Goal: Task Accomplishment & Management: Complete application form

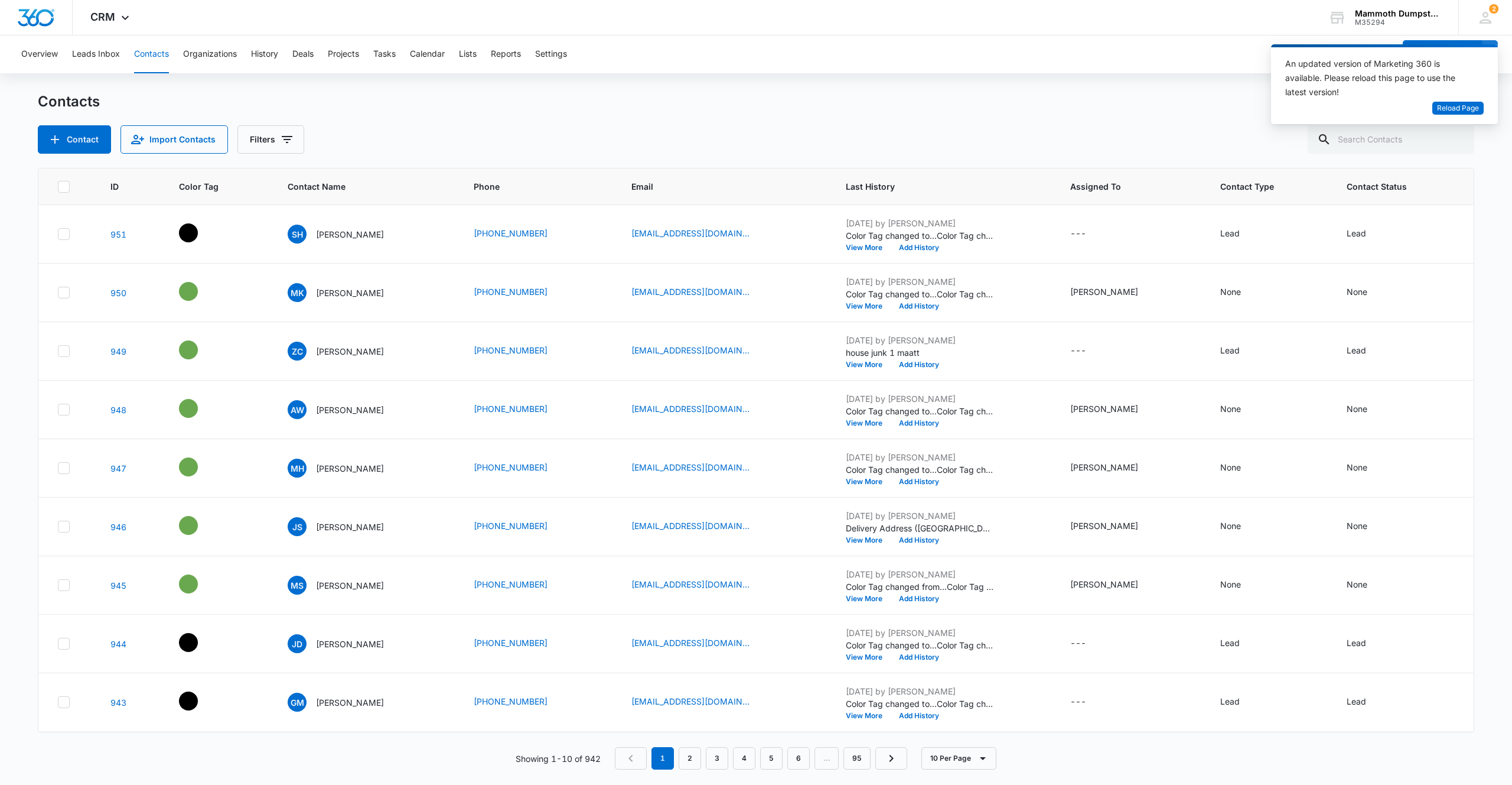
click at [505, 123] on div "Contacts Contact Import Contacts Filters" at bounding box center [756, 123] width 1437 height 61
click at [56, 143] on icon "Add Contact" at bounding box center [55, 139] width 14 height 14
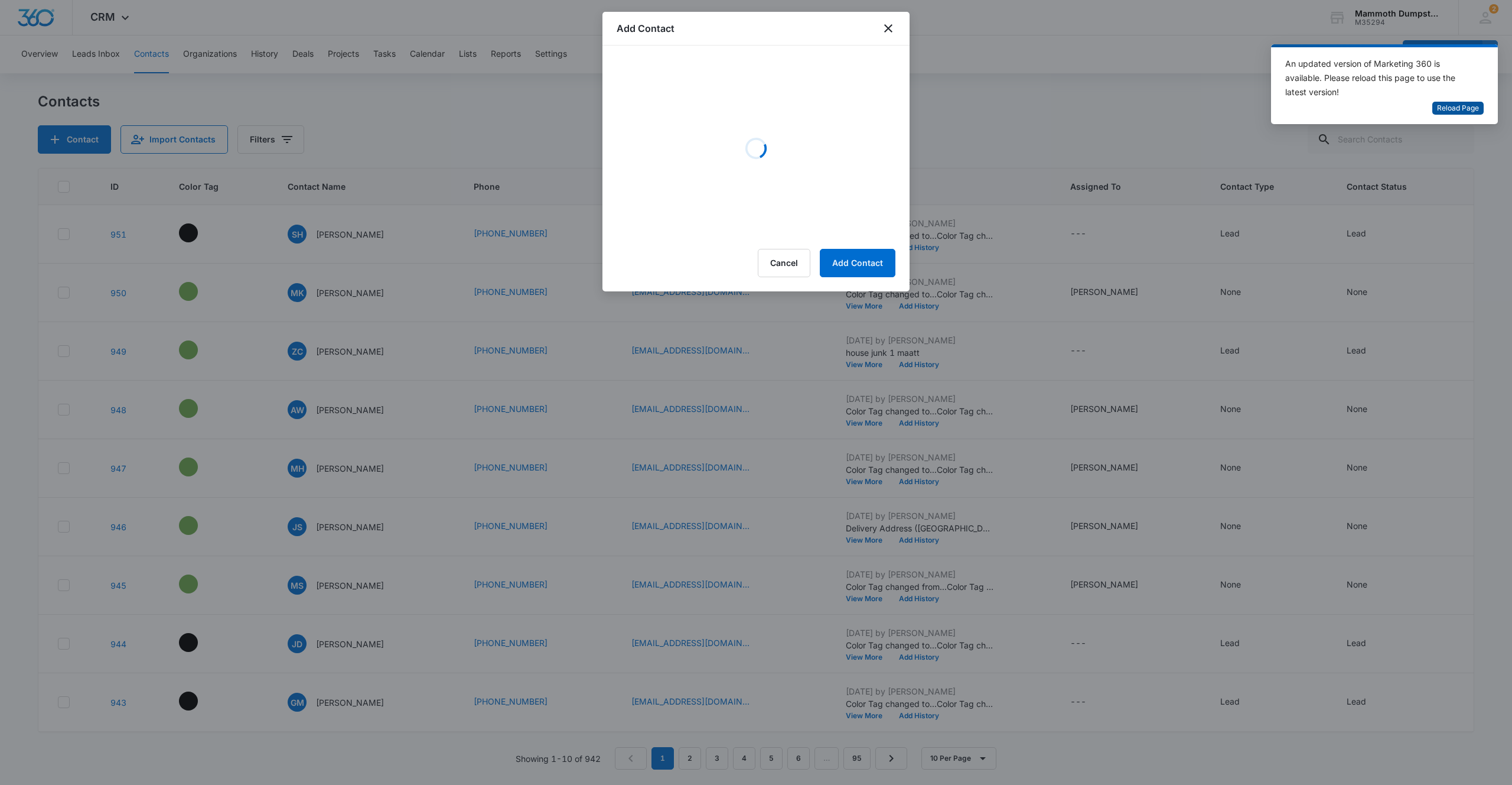
click at [1475, 111] on span "Reload Page" at bounding box center [1458, 108] width 42 height 11
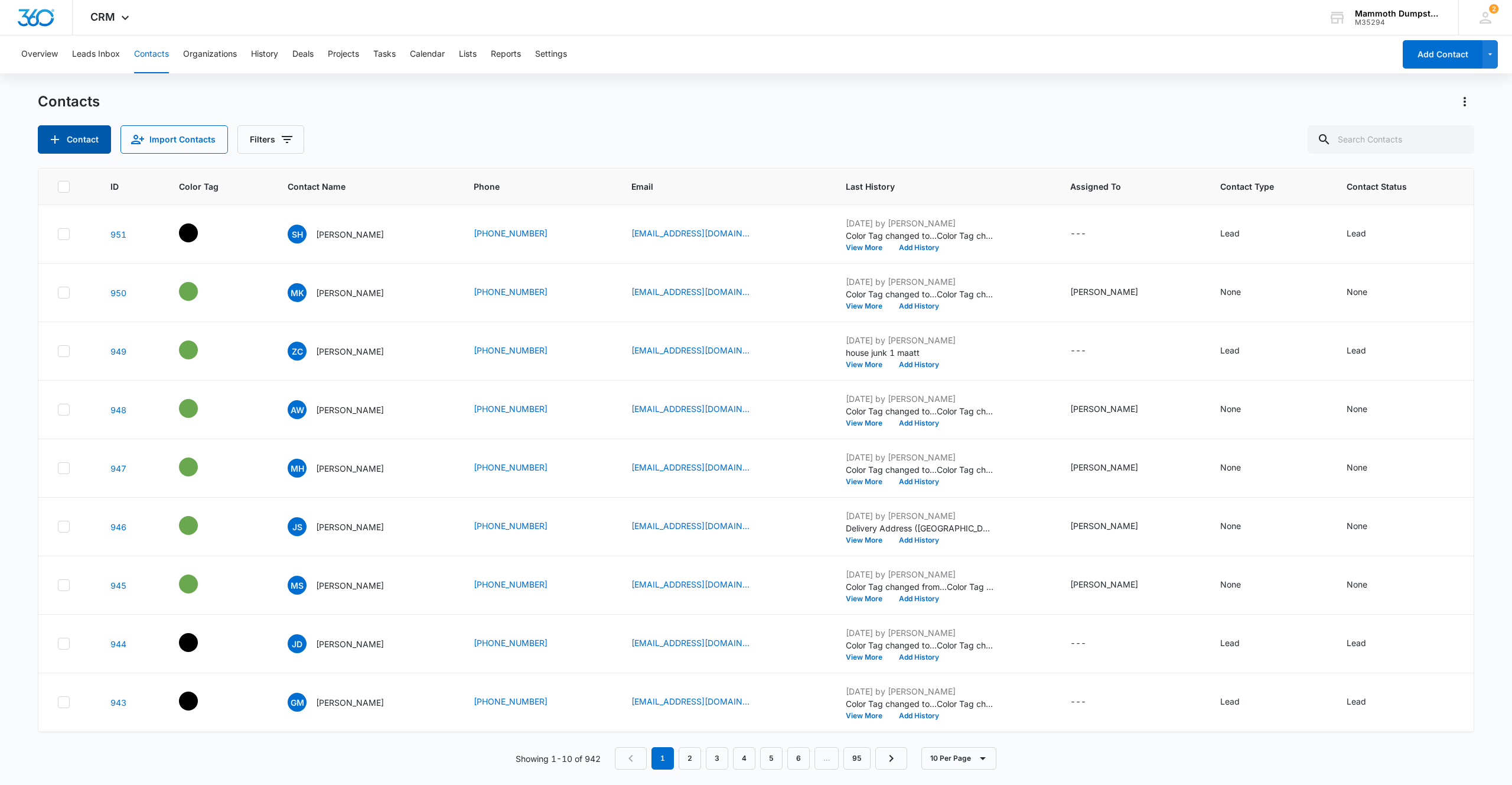
click at [49, 137] on icon "Add Contact" at bounding box center [55, 139] width 14 height 14
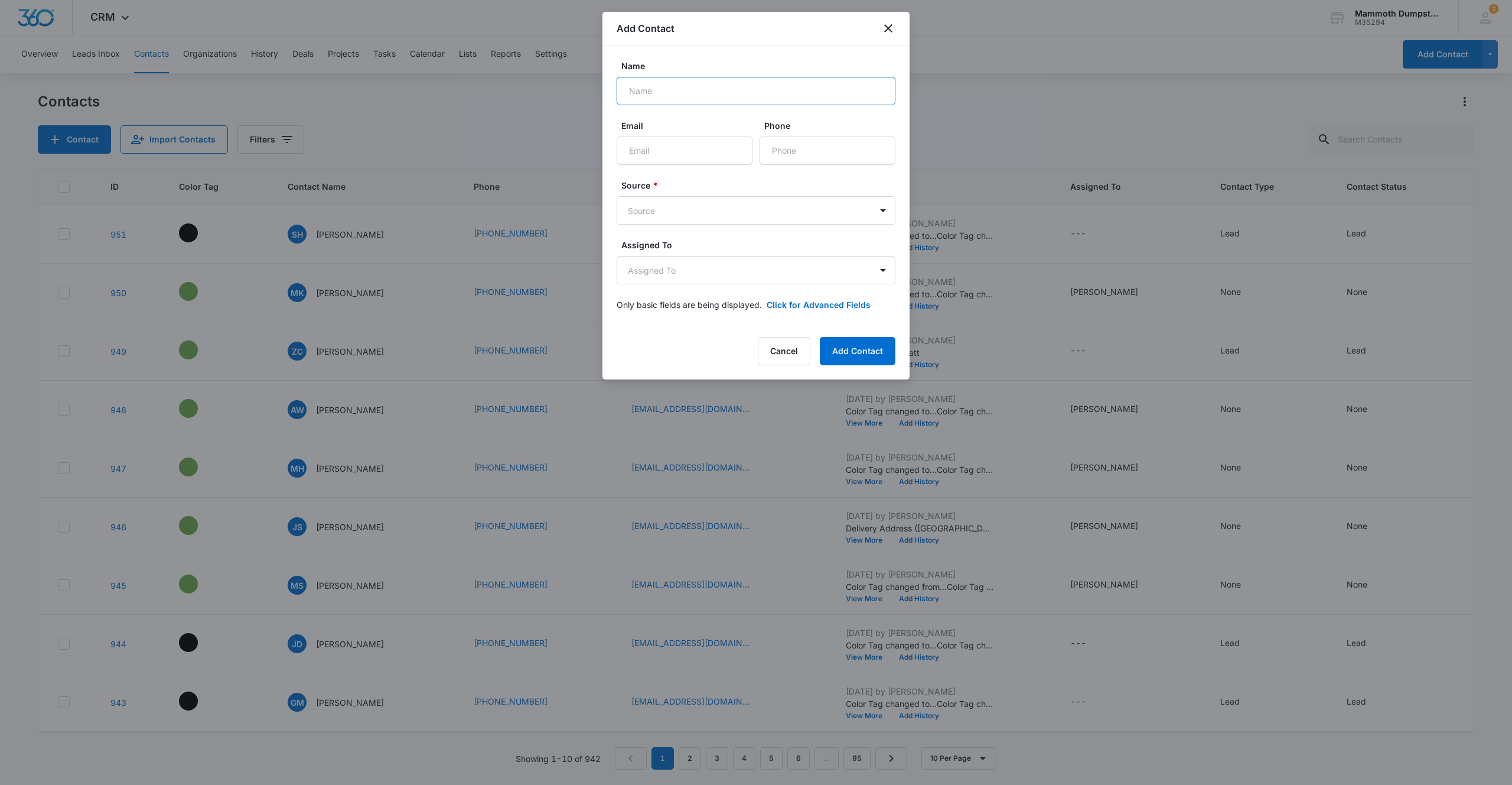
click at [751, 95] on input "Name" at bounding box center [756, 91] width 279 height 29
type input "[PERSON_NAME]"
click at [672, 155] on input "Email" at bounding box center [684, 151] width 136 height 29
type input "[PERSON_NAME][EMAIL_ADDRESS][PERSON_NAME][DOMAIN_NAME]"
click at [840, 160] on input "Phone" at bounding box center [828, 151] width 136 height 29
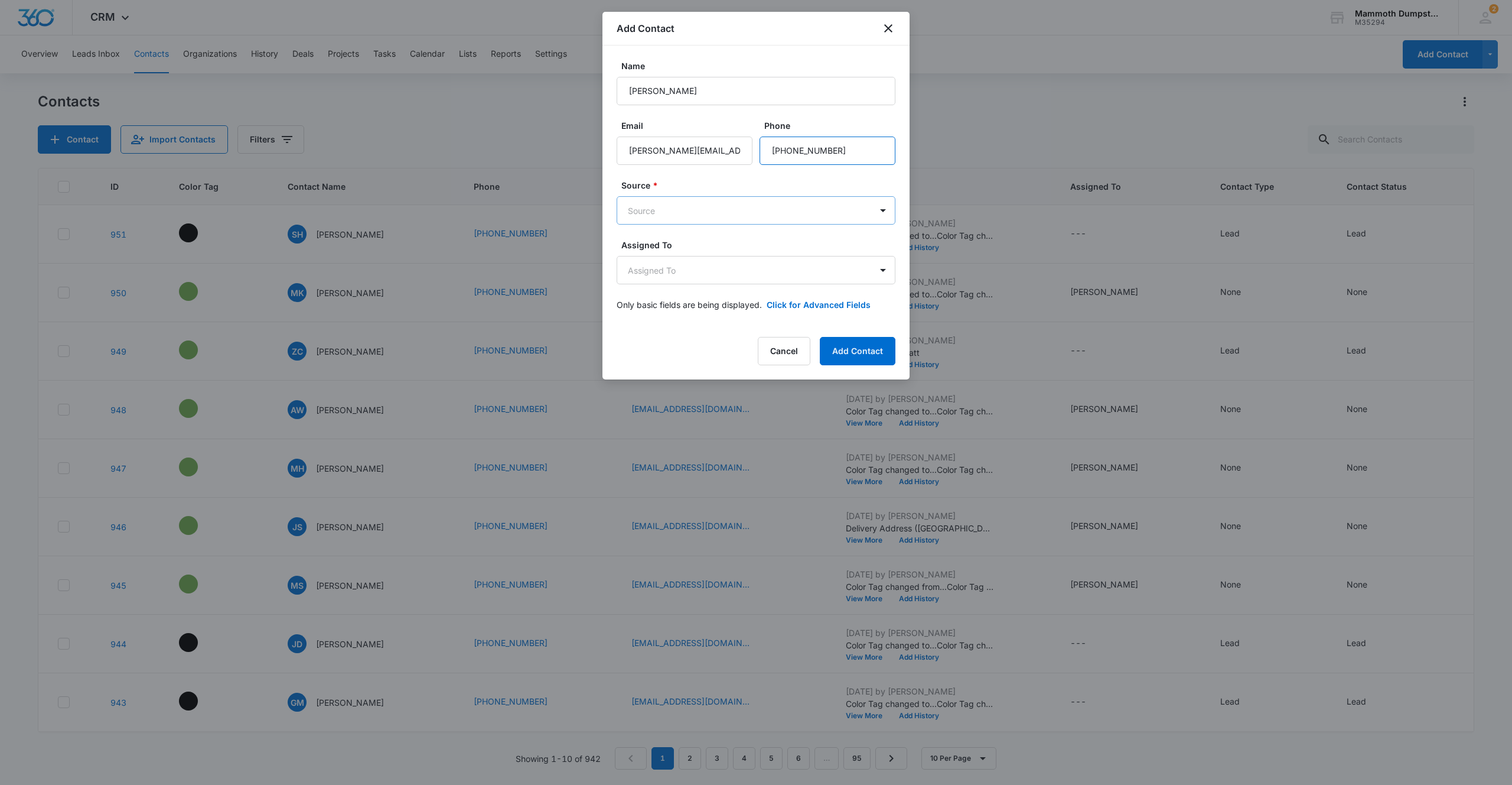
type input "[PHONE_NUMBER]"
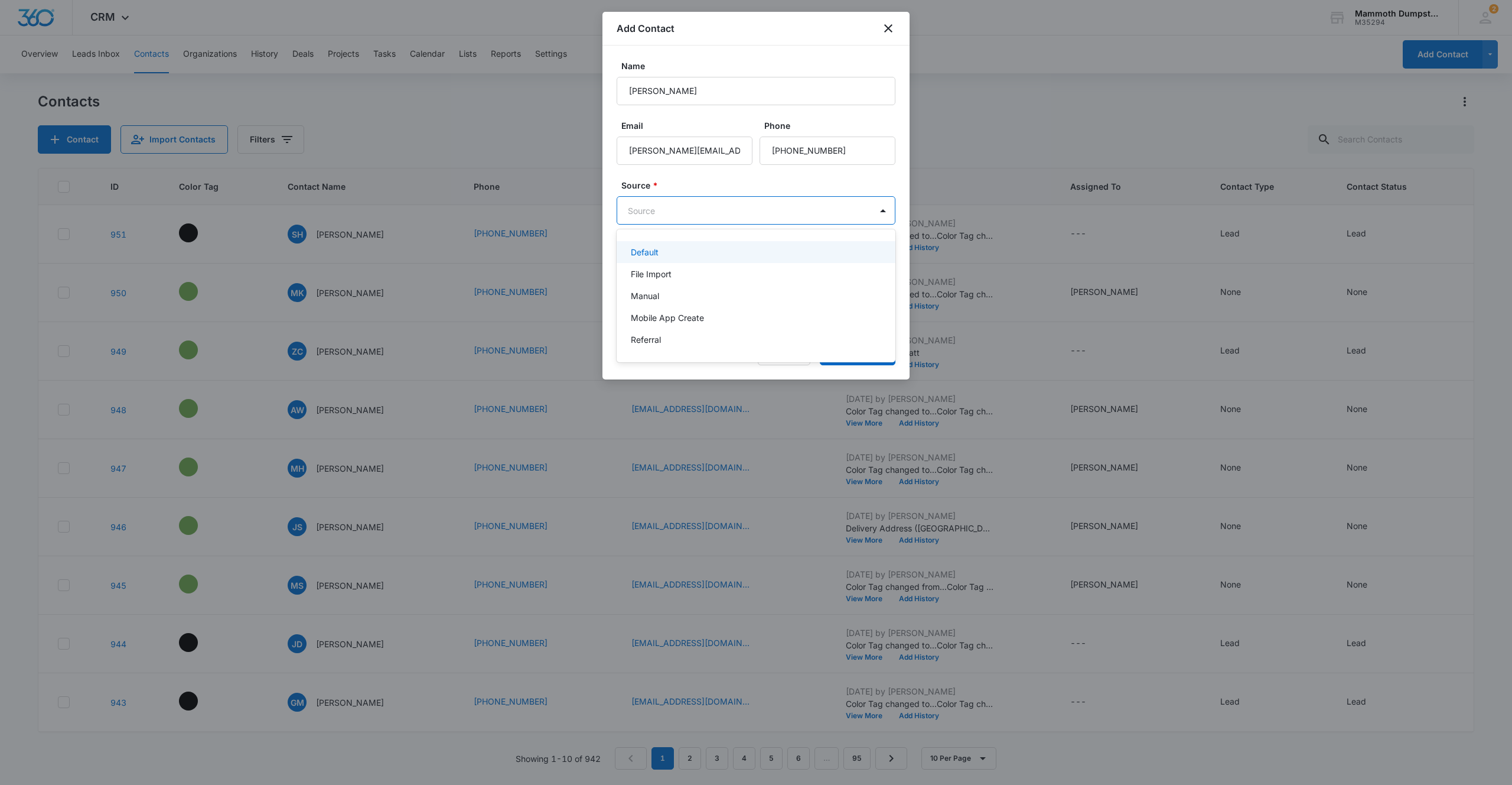
click at [661, 213] on body "CRM Apps Reputation Websites Forms CRM Email Social Shop Payments POS Content A…" at bounding box center [756, 392] width 1512 height 785
click at [662, 302] on div "Manual" at bounding box center [755, 296] width 248 height 12
click at [664, 272] on body "CRM Apps Reputation Websites Forms CRM Email Social Shop Payments POS Content A…" at bounding box center [756, 392] width 1512 height 785
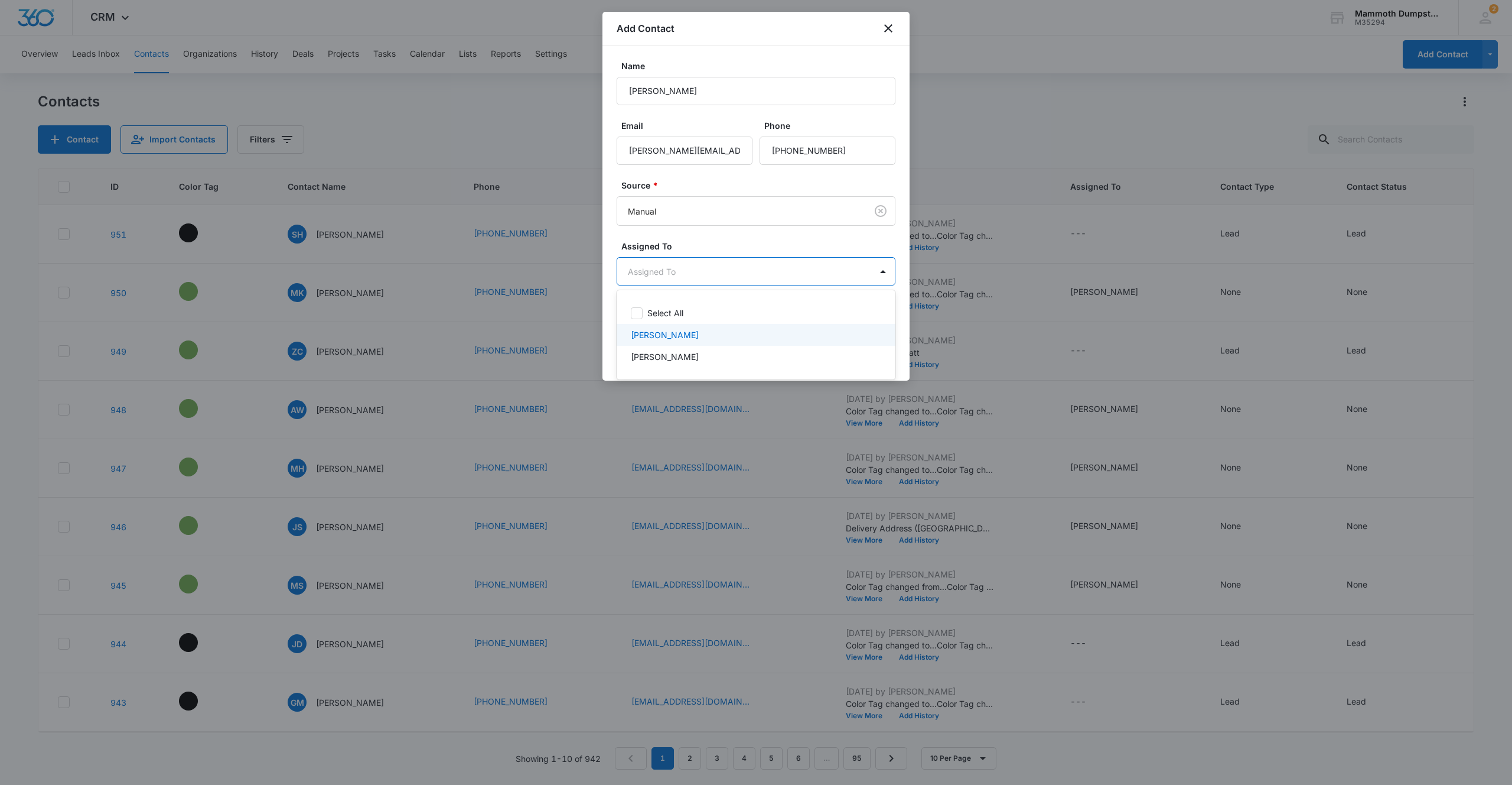
click at [659, 335] on p "[PERSON_NAME]" at bounding box center [665, 335] width 68 height 12
click at [856, 230] on div at bounding box center [756, 392] width 1512 height 785
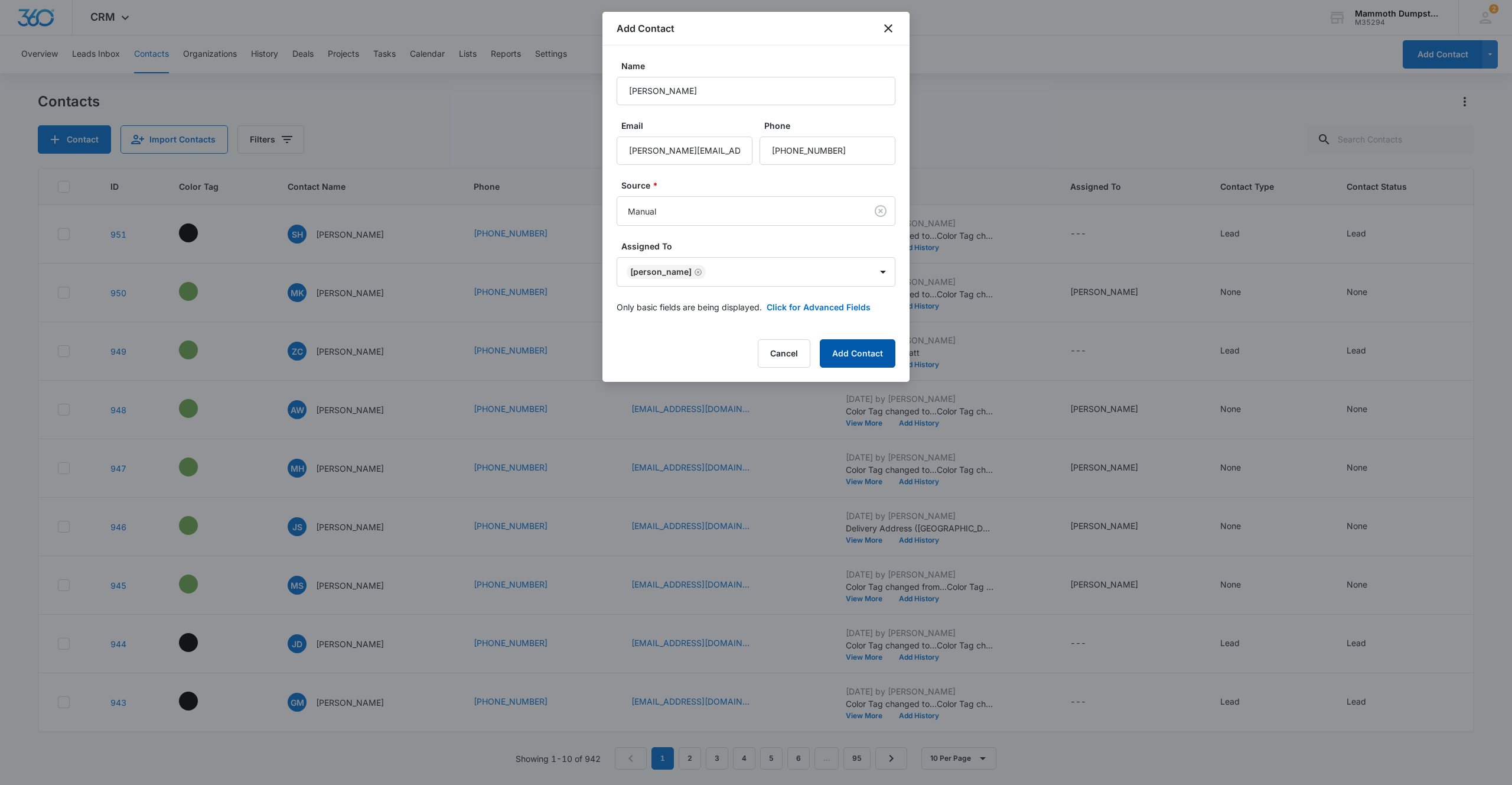
click at [880, 347] on button "Add Contact" at bounding box center [857, 353] width 76 height 29
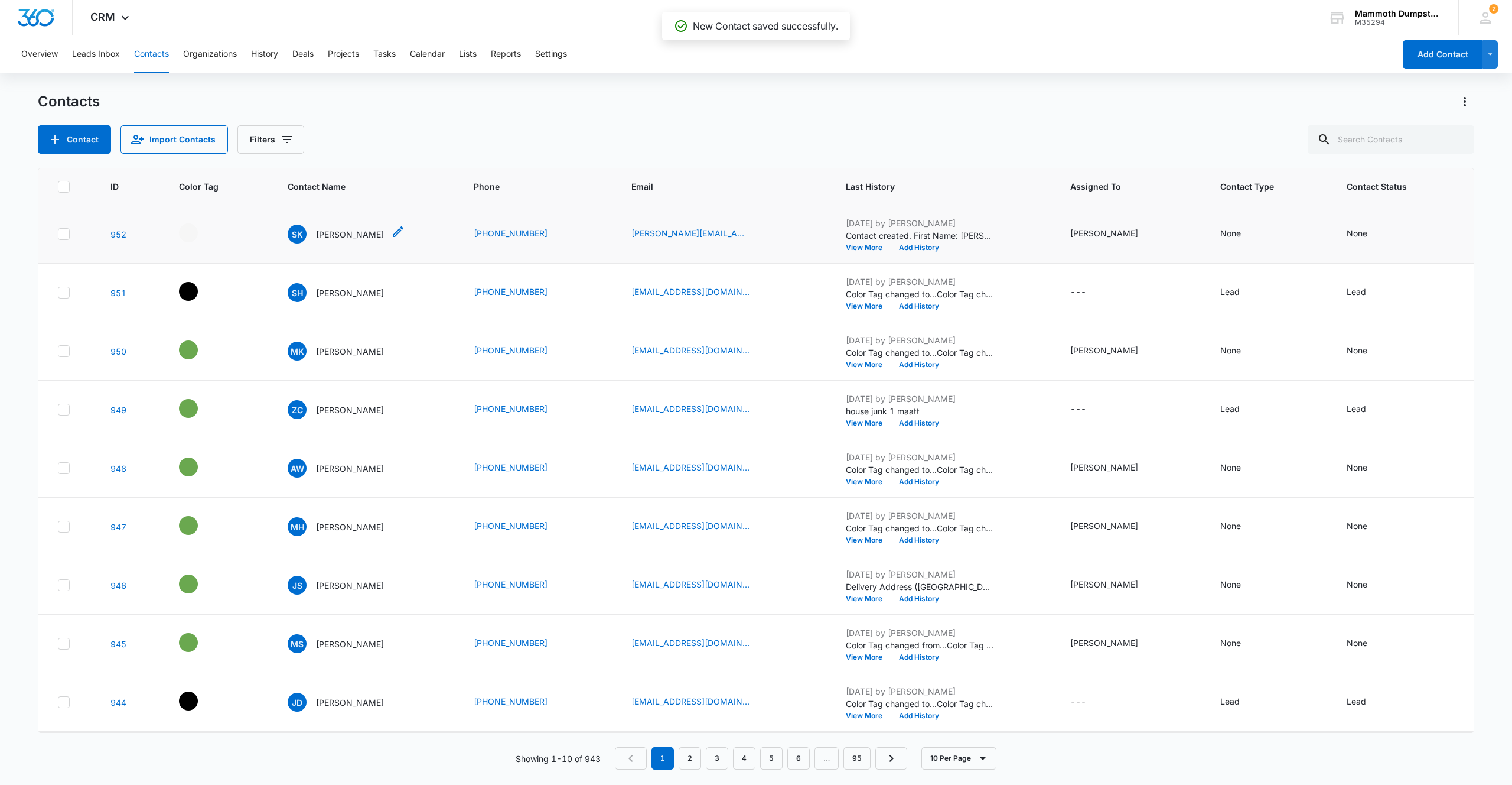
click at [359, 238] on p "[PERSON_NAME]" at bounding box center [350, 234] width 68 height 12
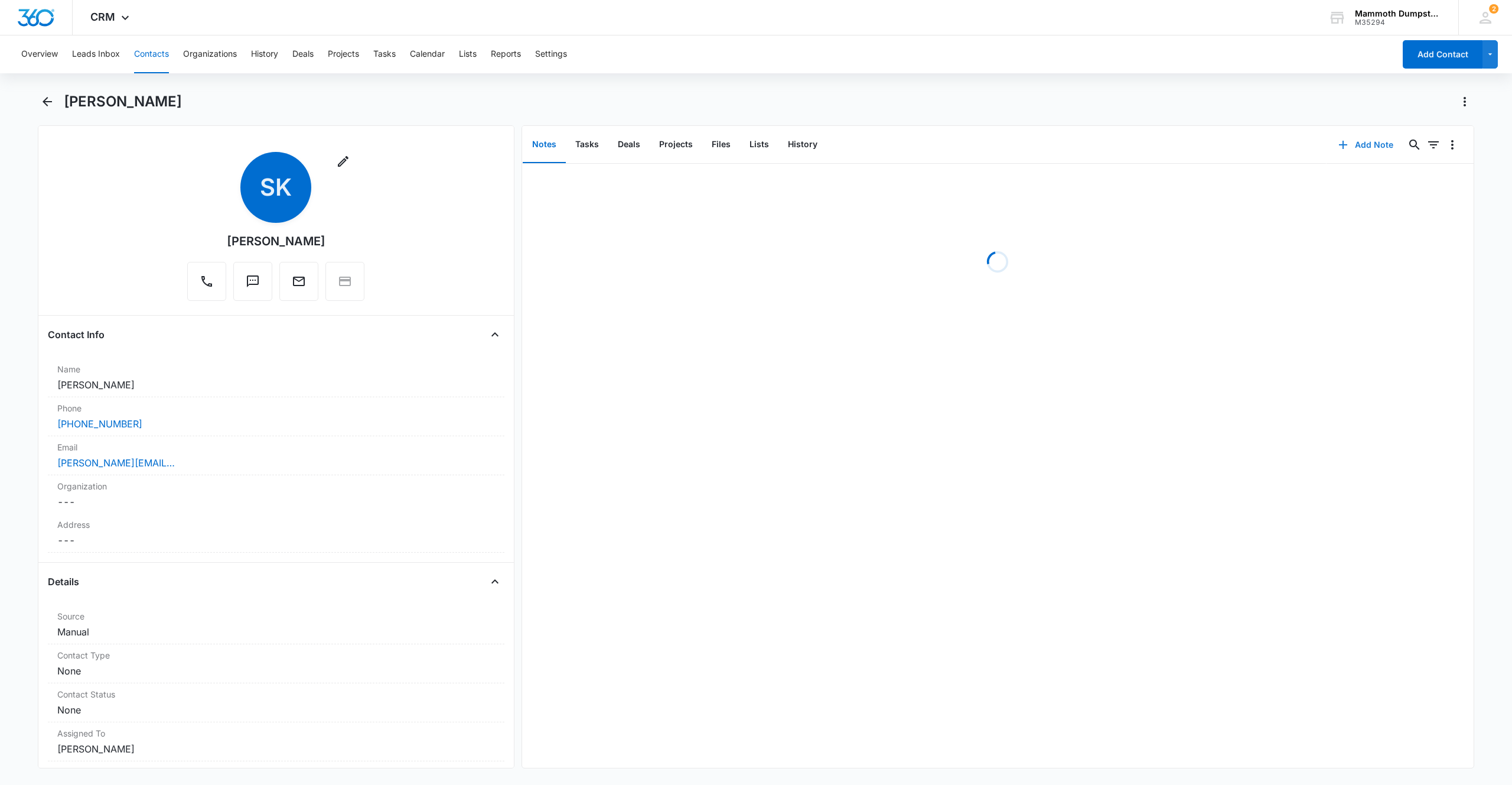
click at [1357, 141] on button "Add Note" at bounding box center [1366, 144] width 78 height 29
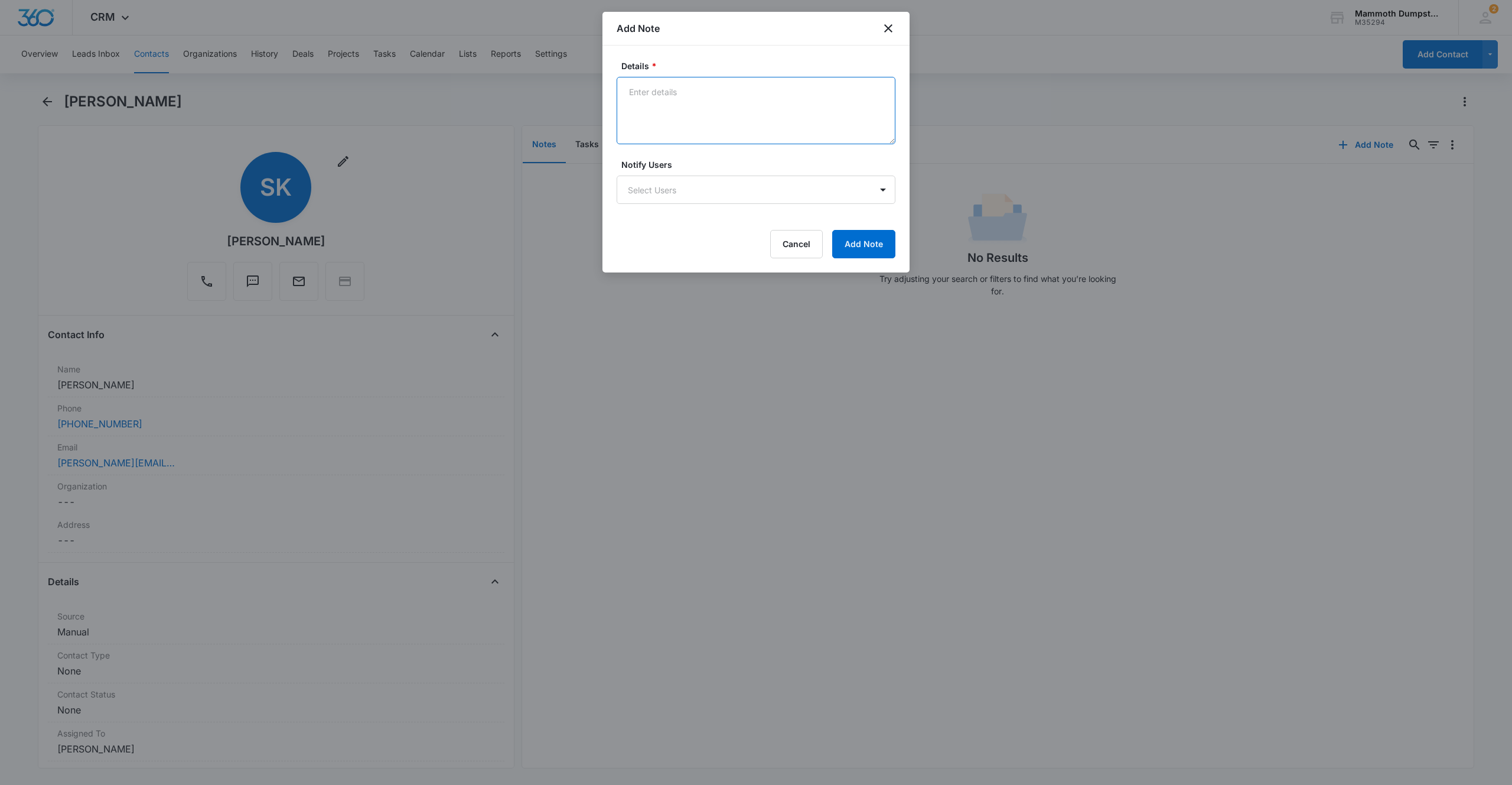
click at [722, 104] on textarea "Details *" at bounding box center [756, 110] width 279 height 67
type textarea "house junk...maybe 1 boxspring"
click at [866, 243] on button "Add Note" at bounding box center [864, 244] width 63 height 29
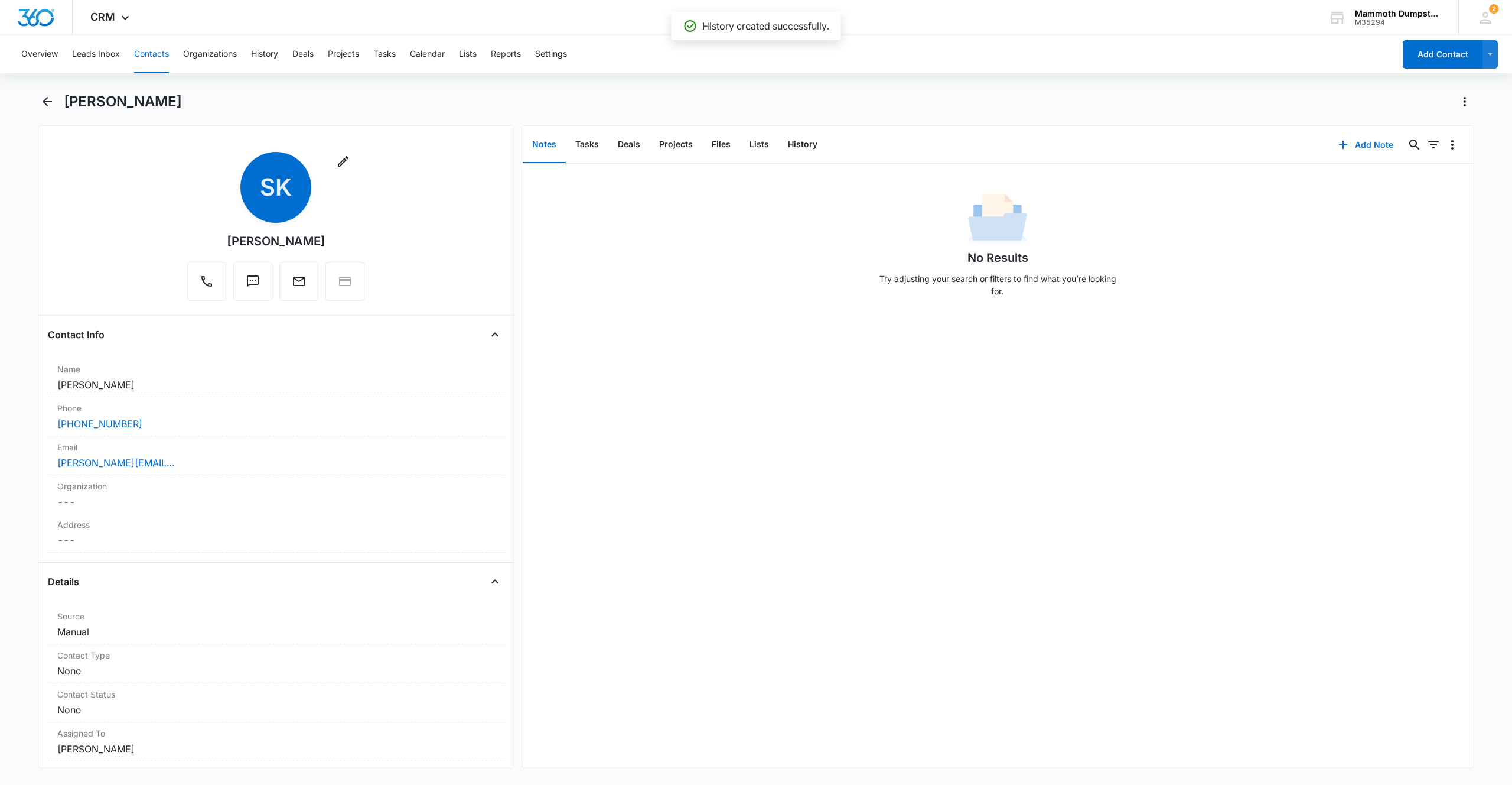
click at [381, 90] on div "Overview Leads Inbox Contacts Organizations History Deals Projects Tasks Calend…" at bounding box center [756, 409] width 1512 height 747
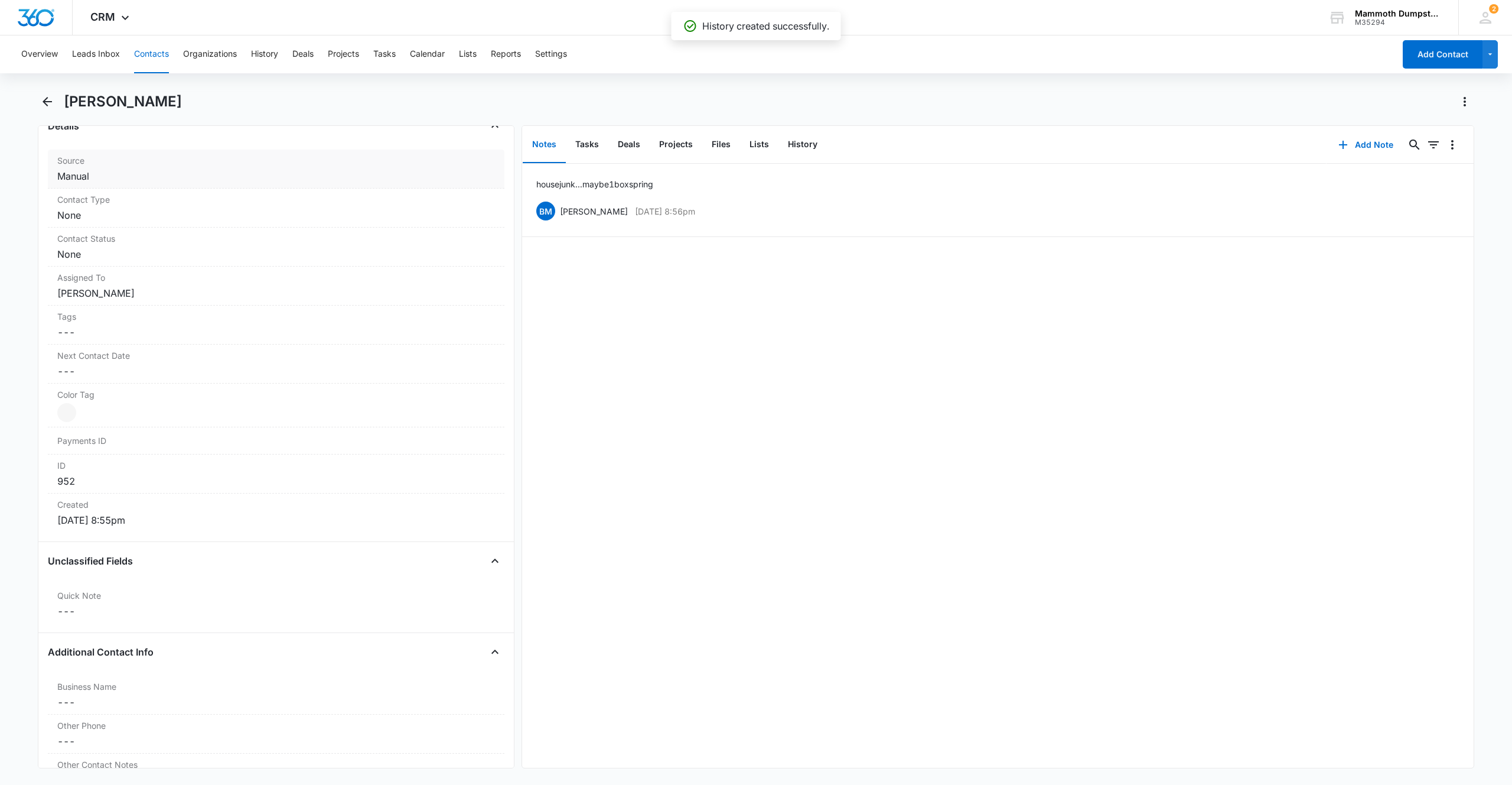
scroll to position [512, 0]
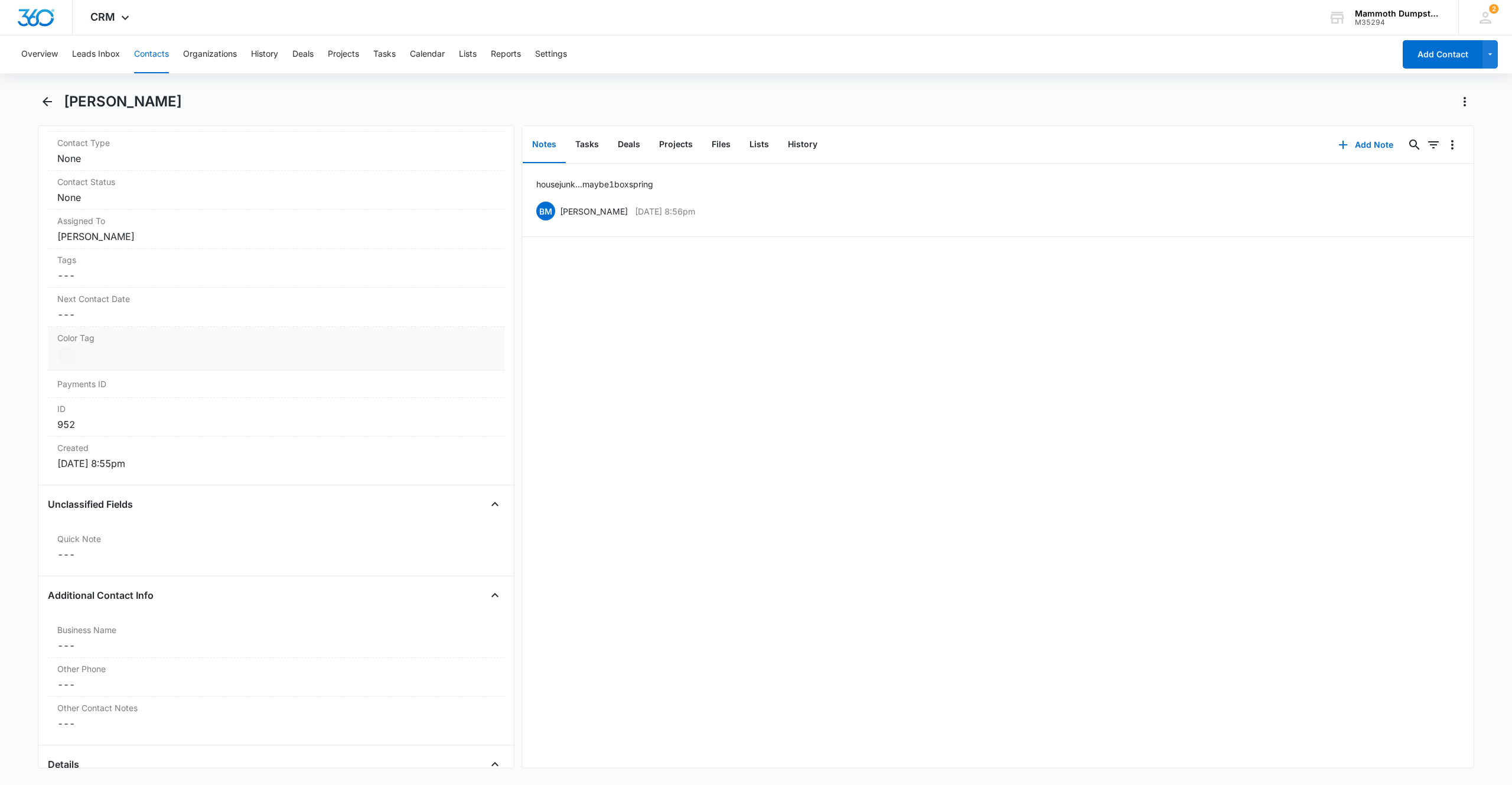
click at [61, 357] on div at bounding box center [66, 356] width 19 height 19
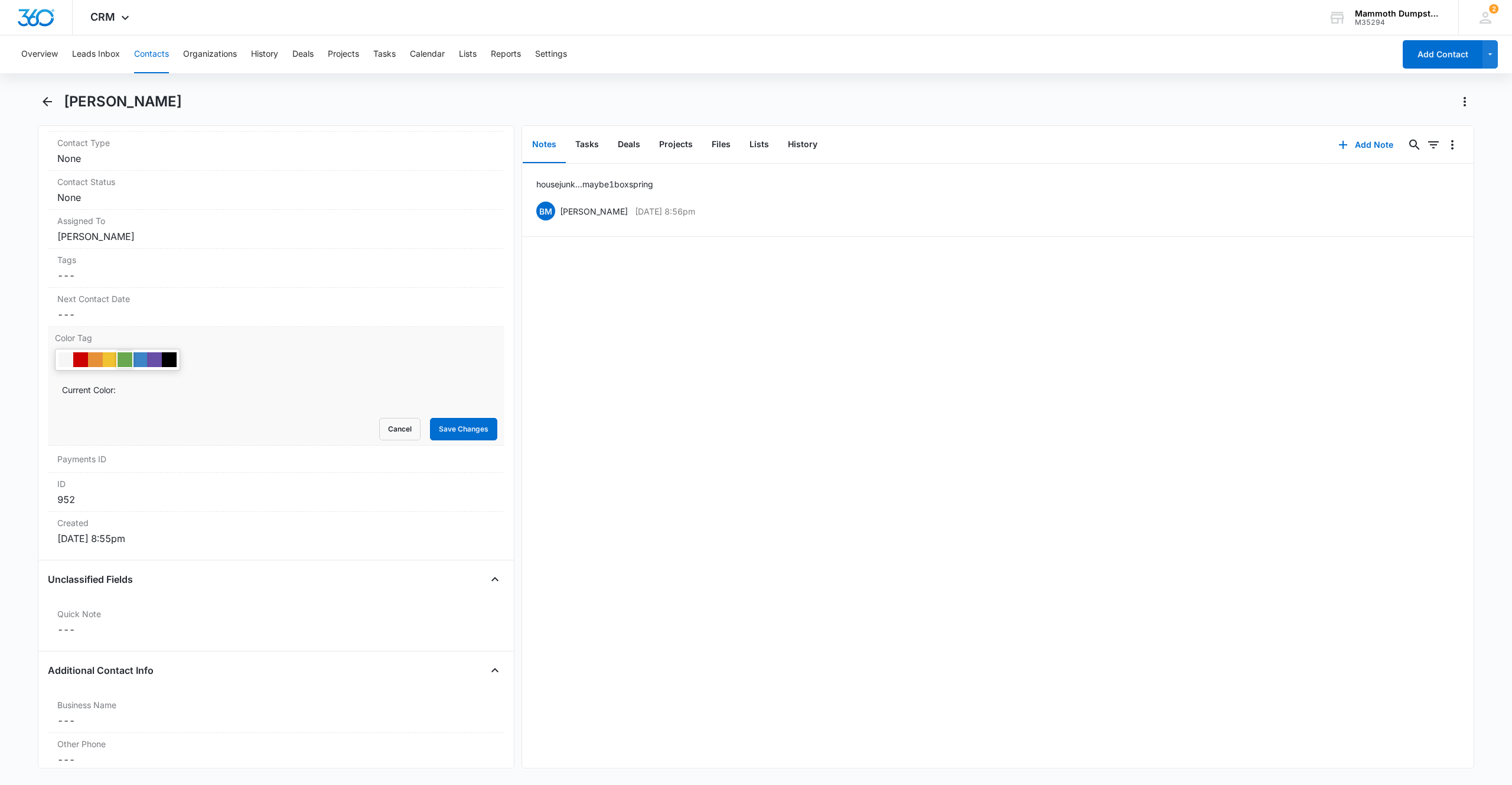
click at [124, 359] on div at bounding box center [125, 359] width 15 height 15
click at [484, 422] on button "Save Changes" at bounding box center [464, 429] width 67 height 22
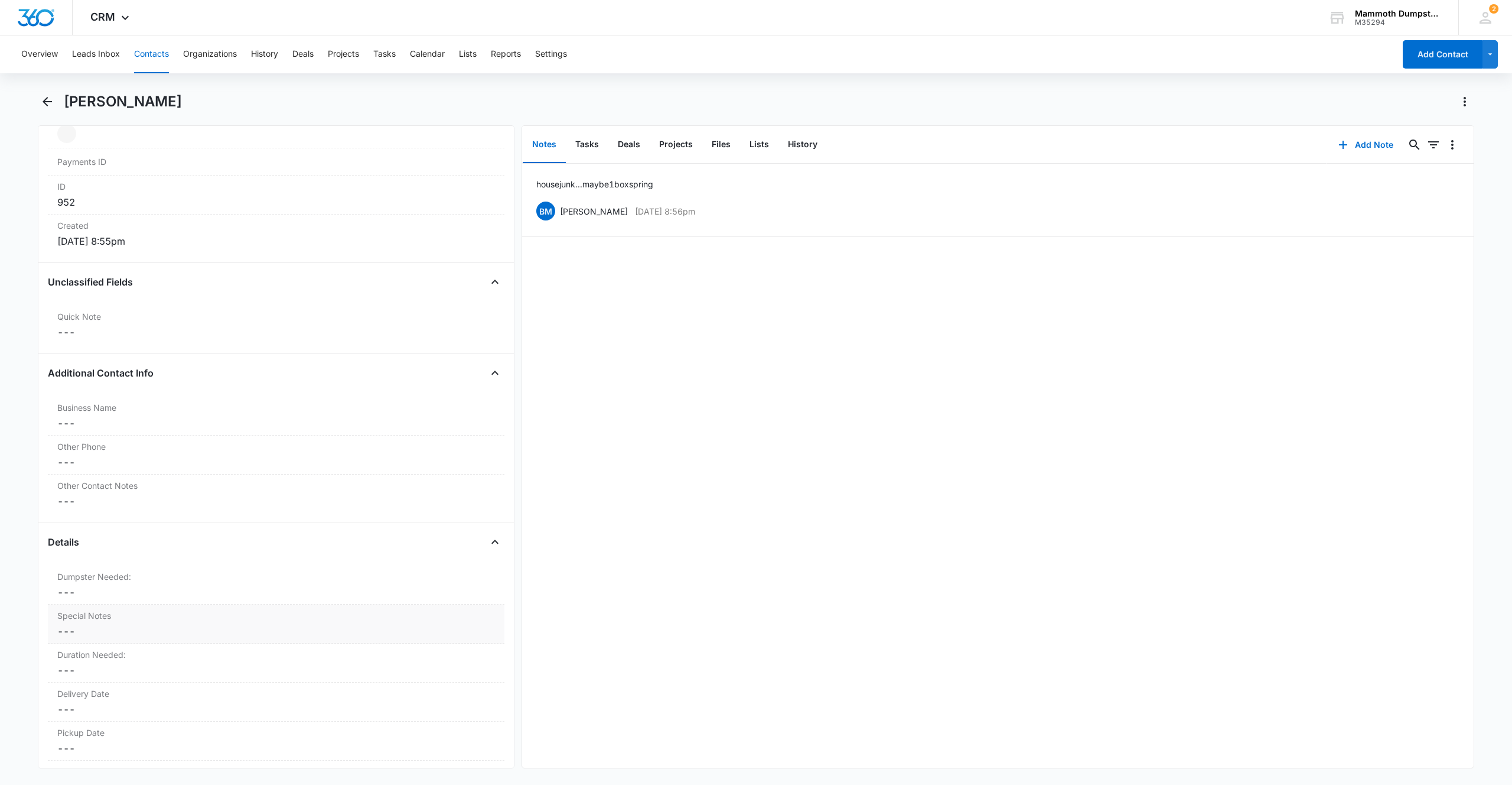
scroll to position [800, 0]
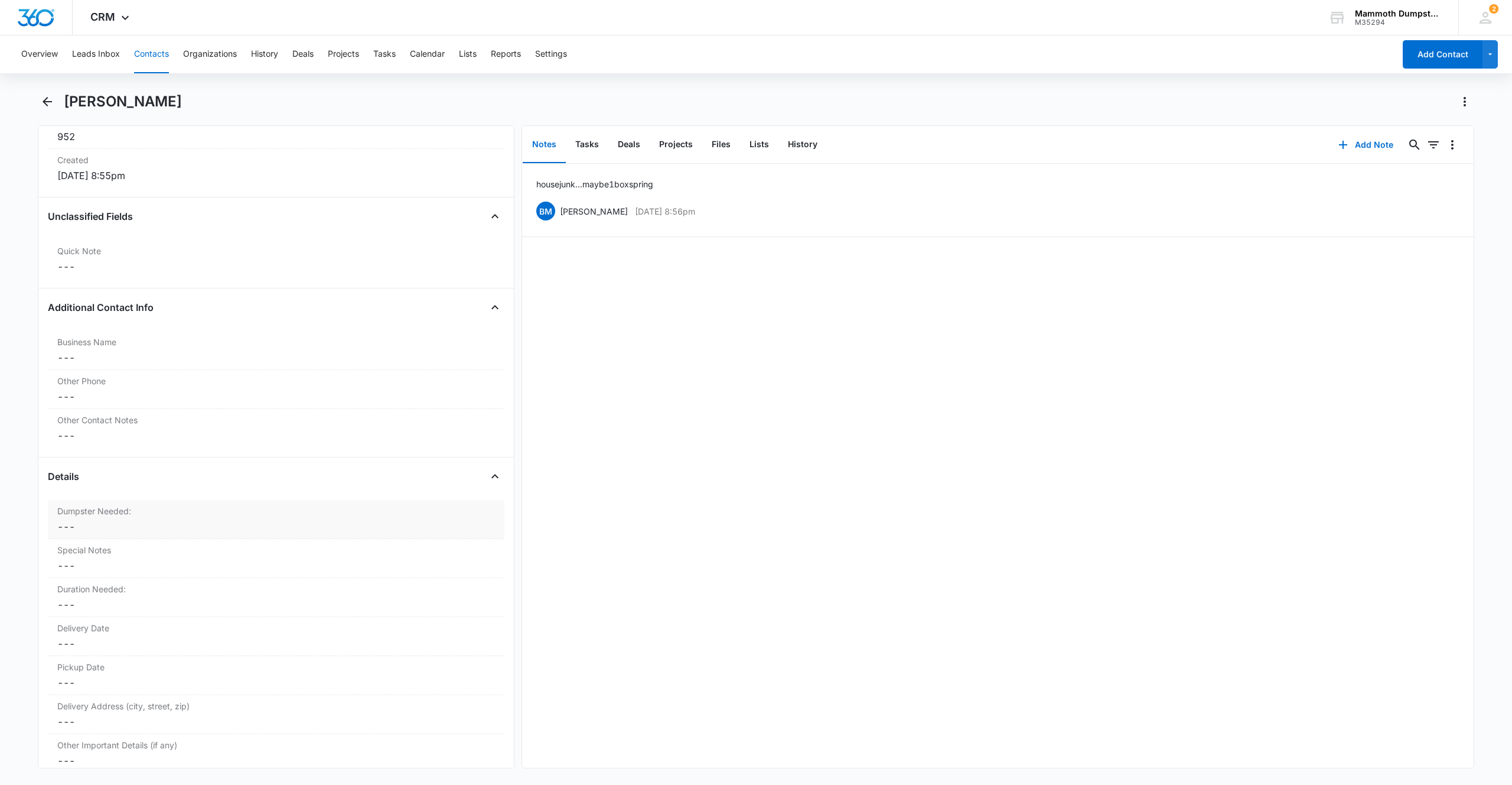
click at [85, 521] on dd "Cancel Save Changes ---" at bounding box center [275, 526] width 437 height 14
click at [63, 554] on div at bounding box center [61, 554] width 12 height 12
click at [56, 554] on input "15 Yard Dumpster" at bounding box center [55, 554] width 1 height 1
radio input "true"
click at [465, 611] on button "Save Changes" at bounding box center [464, 608] width 67 height 22
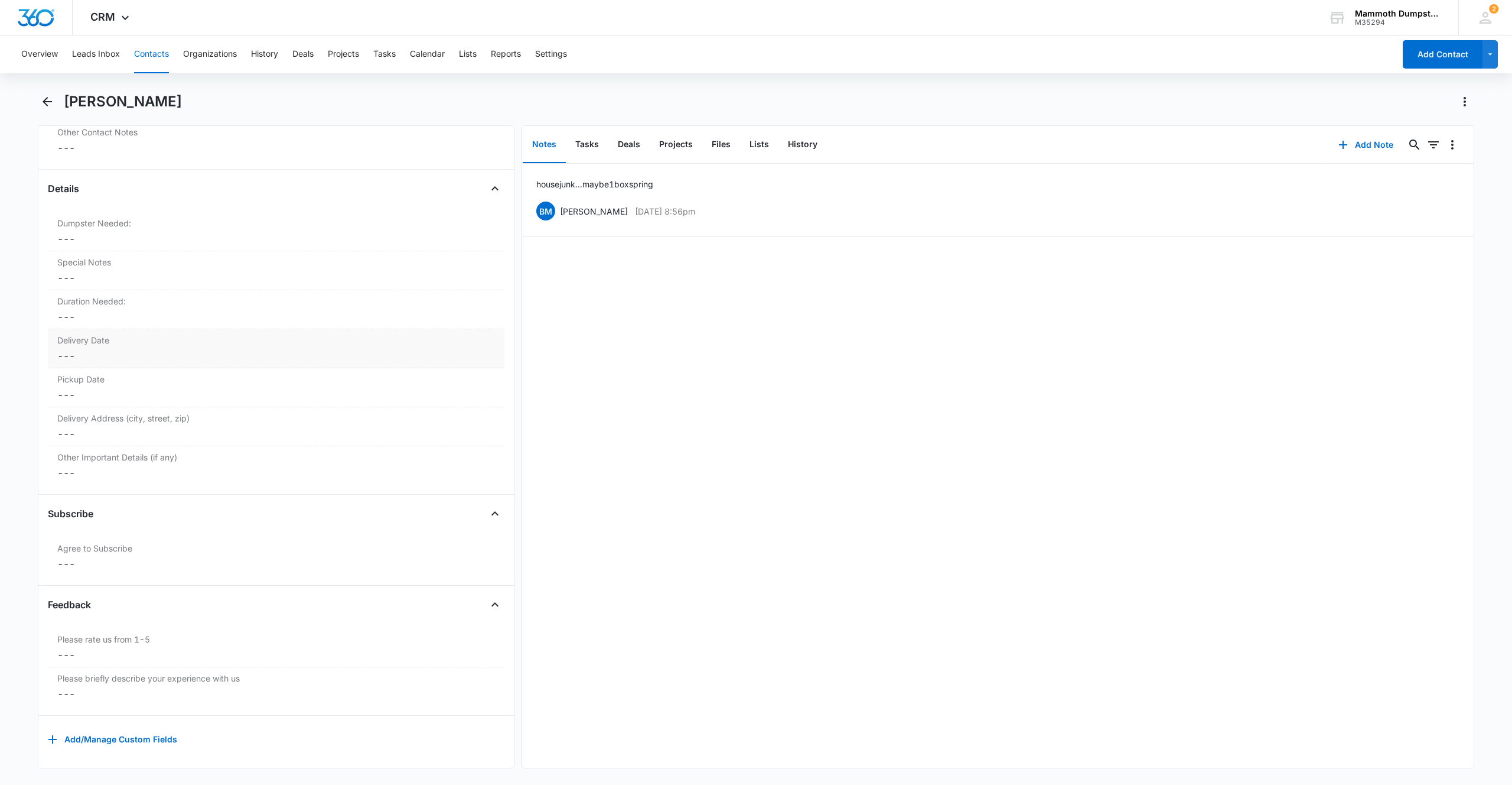
scroll to position [1097, 0]
click at [110, 296] on label "Duration Needed:" at bounding box center [275, 301] width 437 height 12
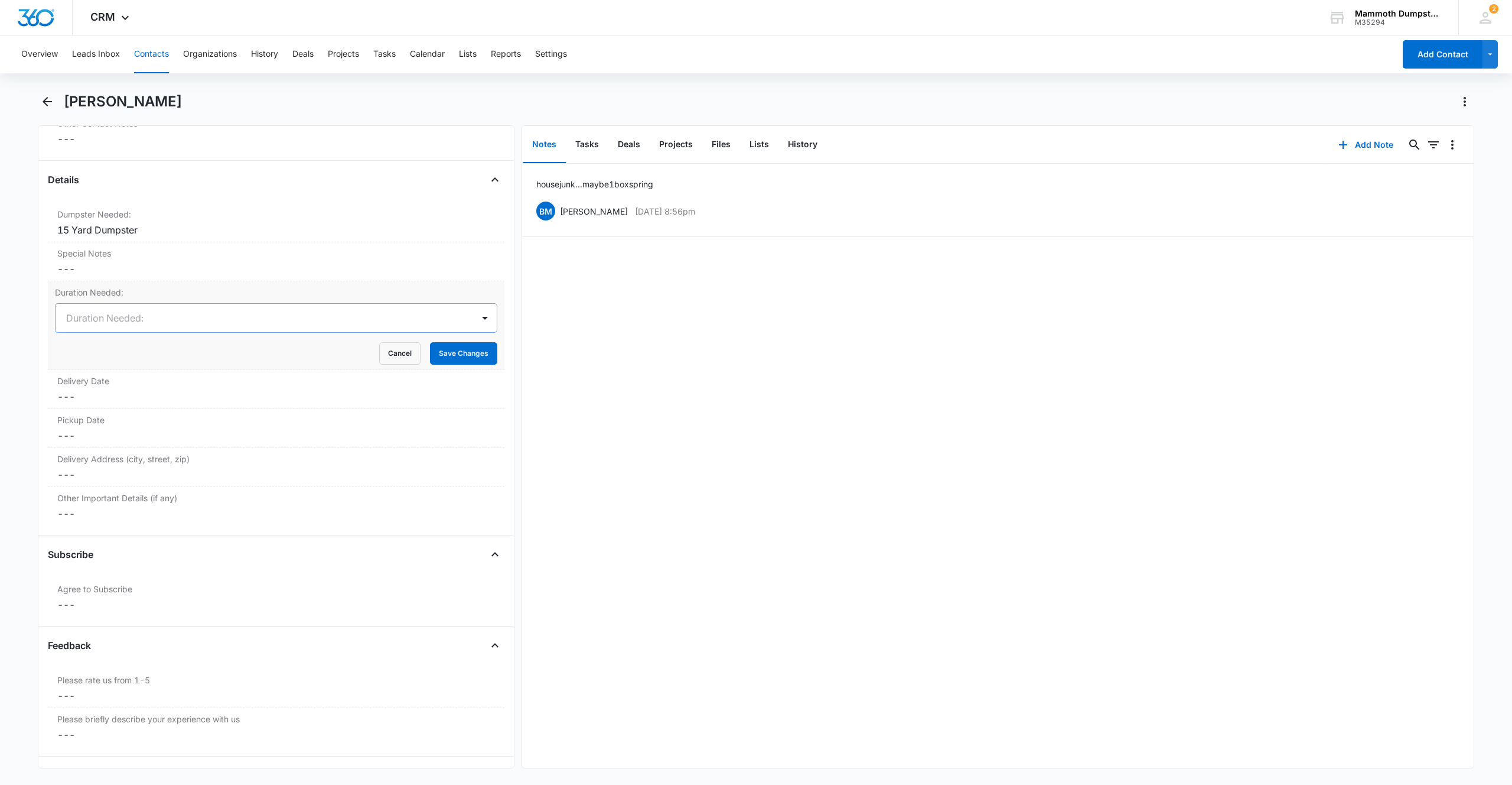
click at [96, 314] on div at bounding box center [262, 318] width 391 height 16
click at [95, 410] on p "20 Days" at bounding box center [86, 404] width 33 height 12
click at [452, 352] on button "Save Changes" at bounding box center [464, 353] width 67 height 22
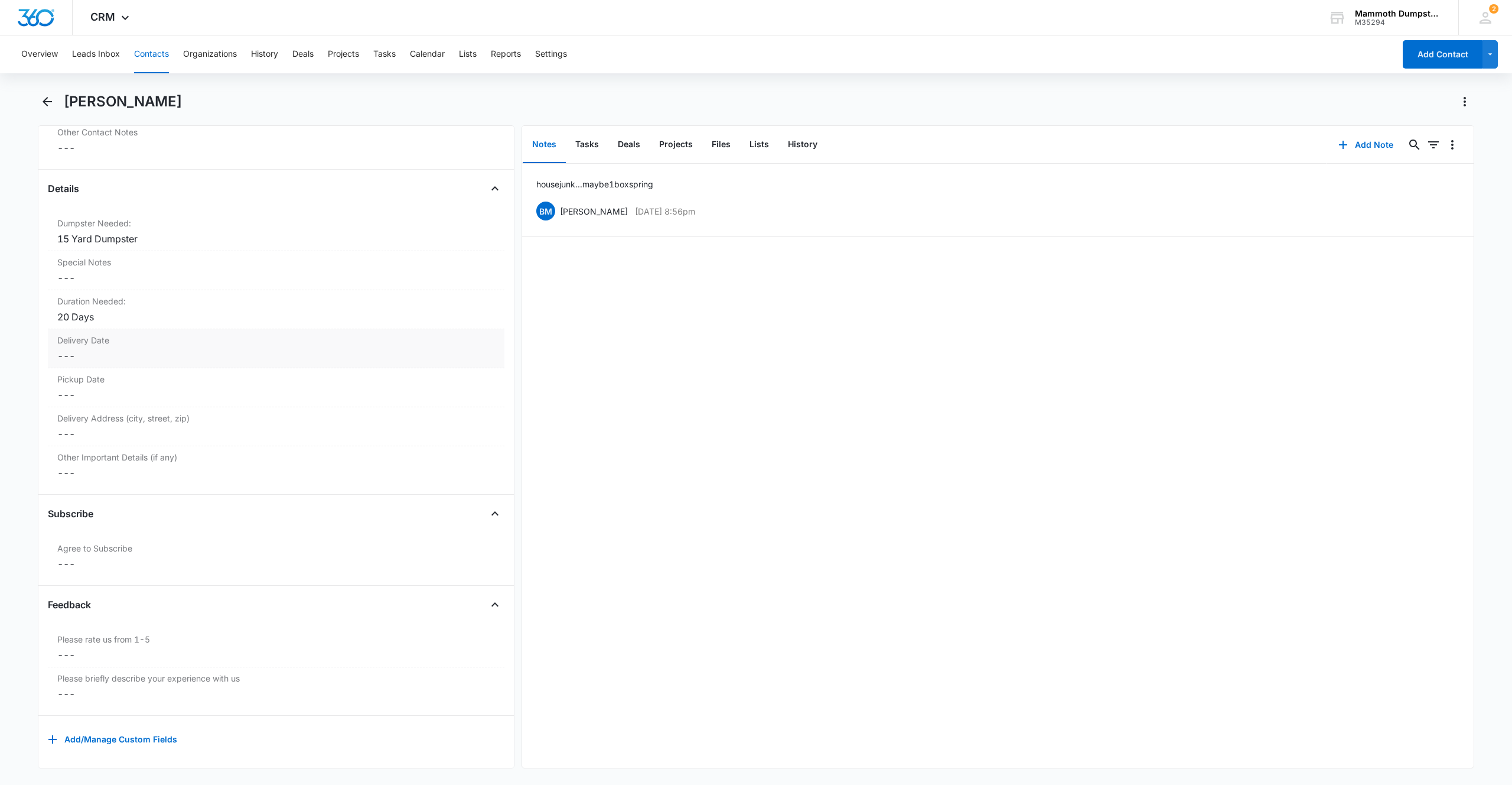
click at [83, 348] on dd "Cancel Save Changes ---" at bounding box center [275, 355] width 437 height 14
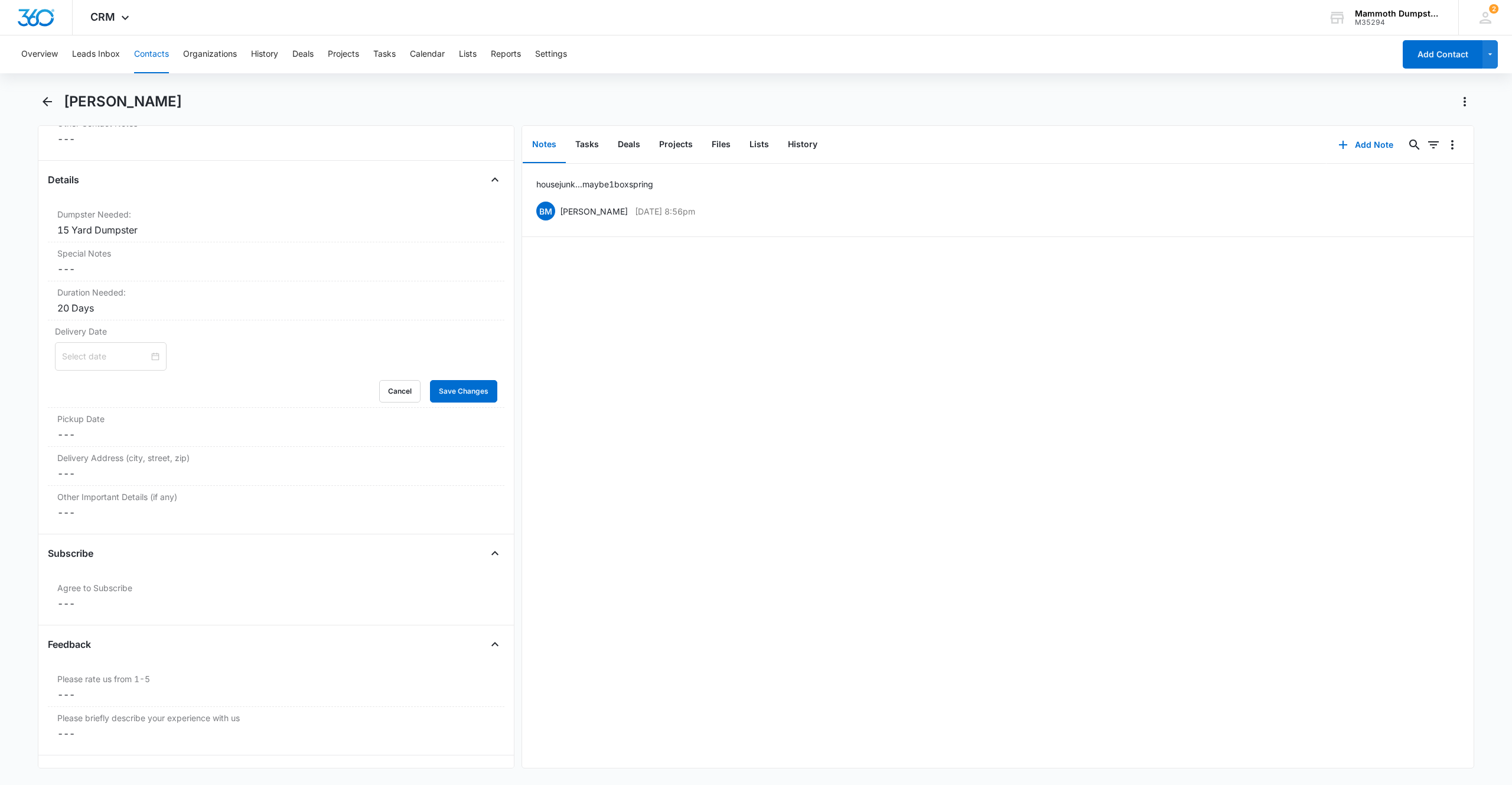
click at [76, 358] on input at bounding box center [105, 356] width 87 height 13
click at [111, 481] on div "23" at bounding box center [115, 483] width 14 height 14
click at [78, 347] on div "[DATE]" at bounding box center [111, 356] width 112 height 29
type input "[DATE]"
click at [117, 483] on div "23" at bounding box center [115, 483] width 14 height 14
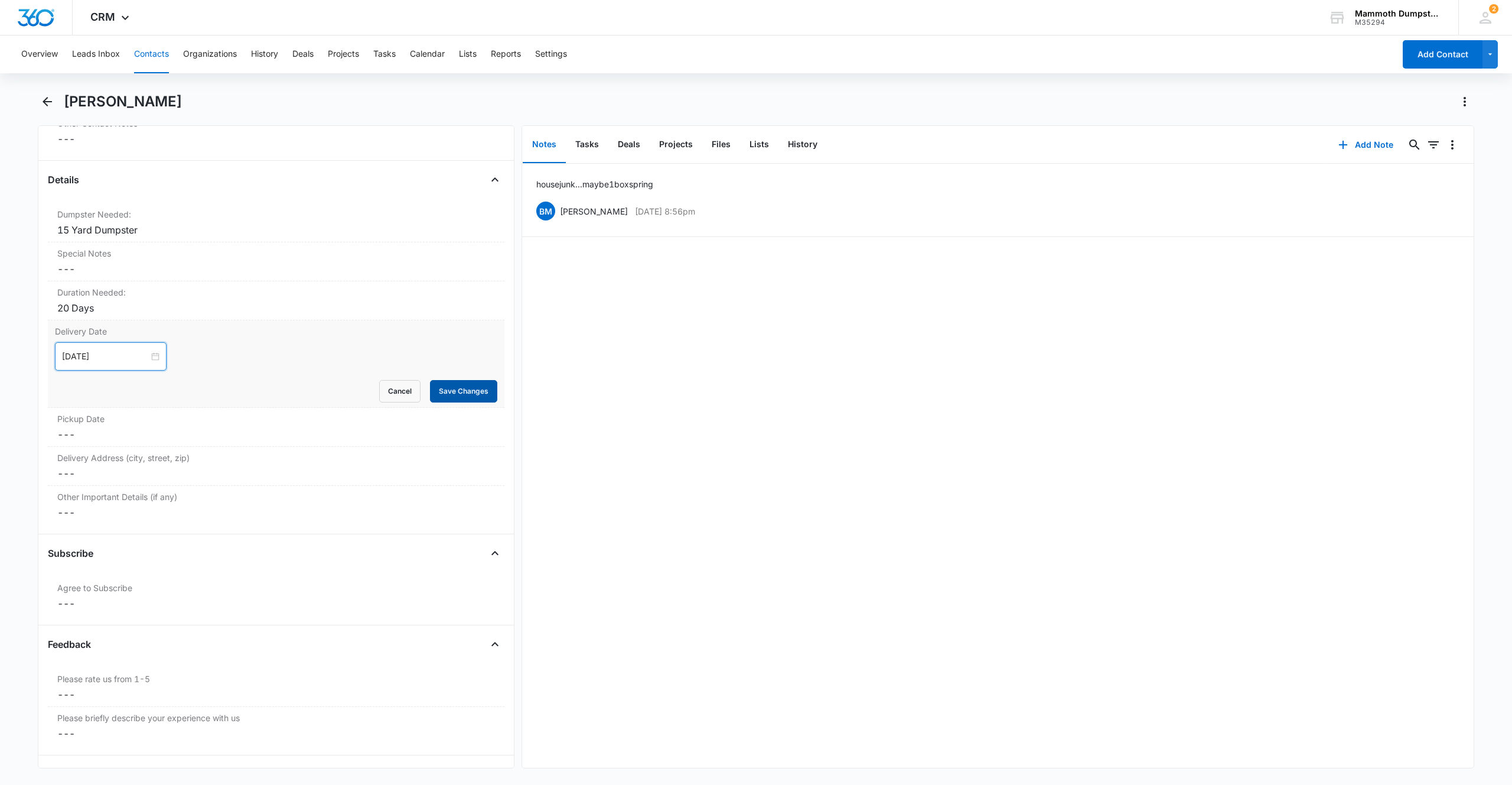
click at [458, 386] on button "Save Changes" at bounding box center [464, 391] width 67 height 22
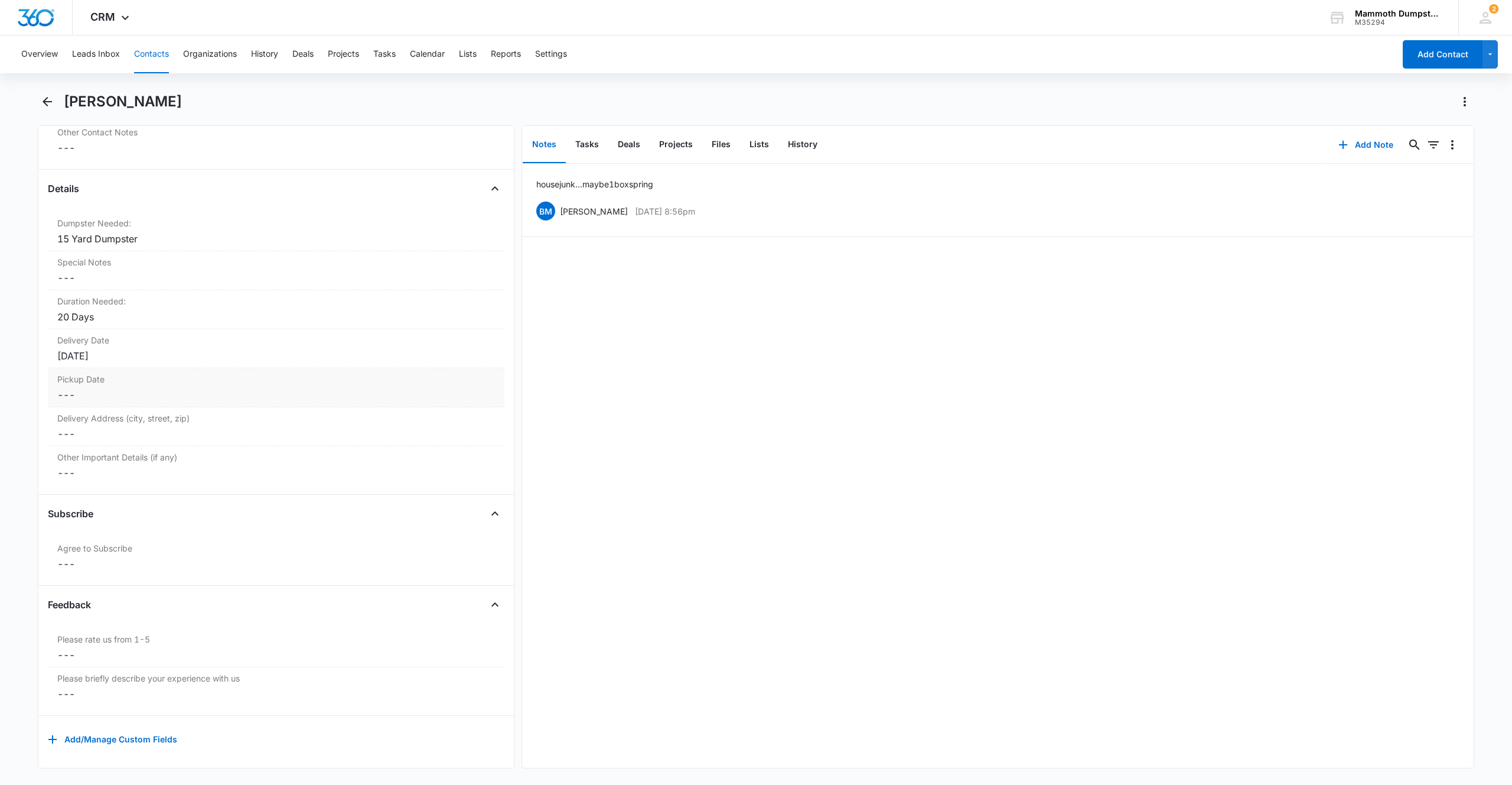
click at [71, 389] on dd "Cancel Save Changes ---" at bounding box center [275, 395] width 437 height 14
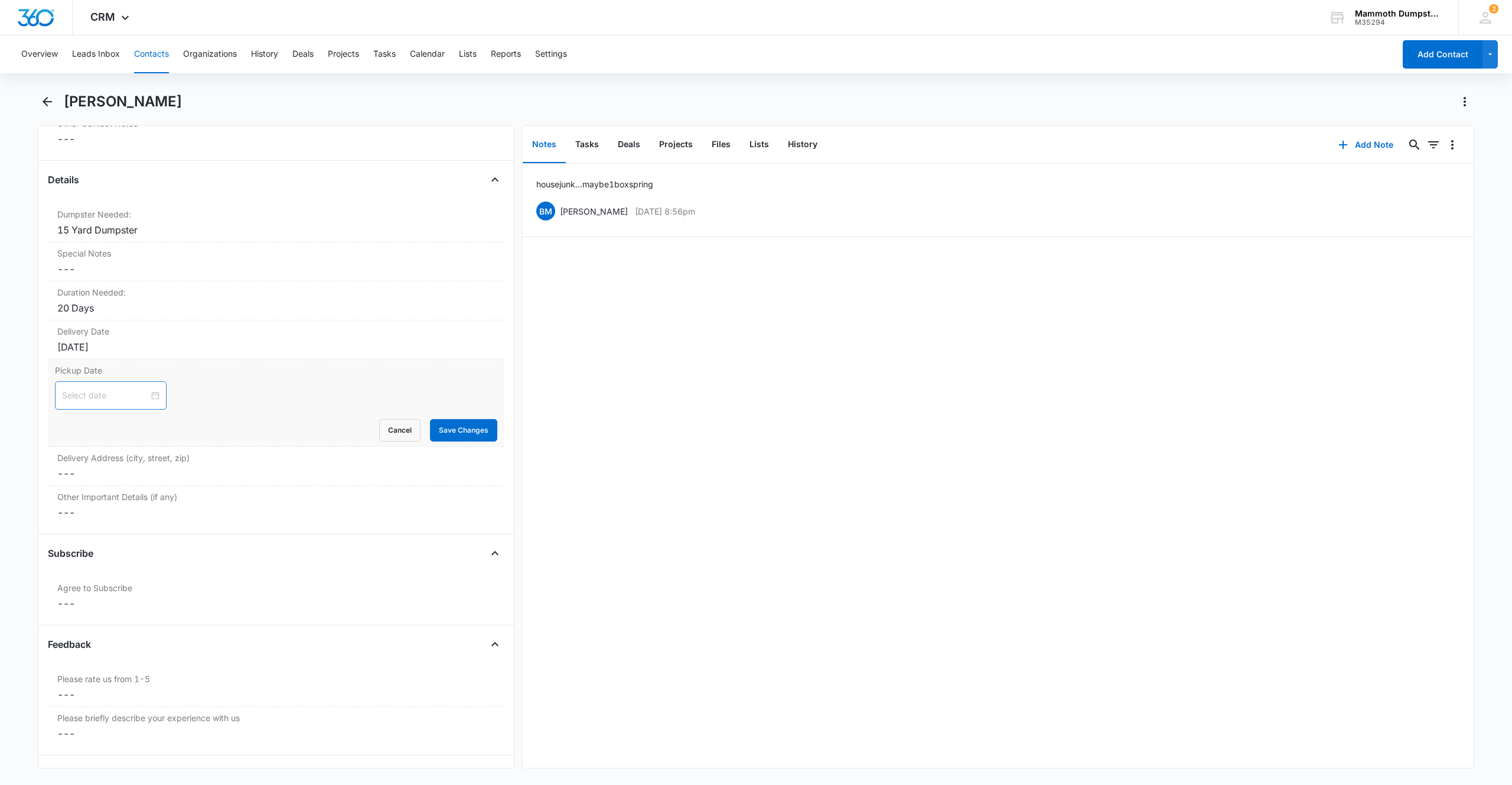
click at [75, 390] on input at bounding box center [105, 395] width 87 height 13
type input "[DATE]"
click at [197, 426] on span "button" at bounding box center [195, 425] width 6 height 6
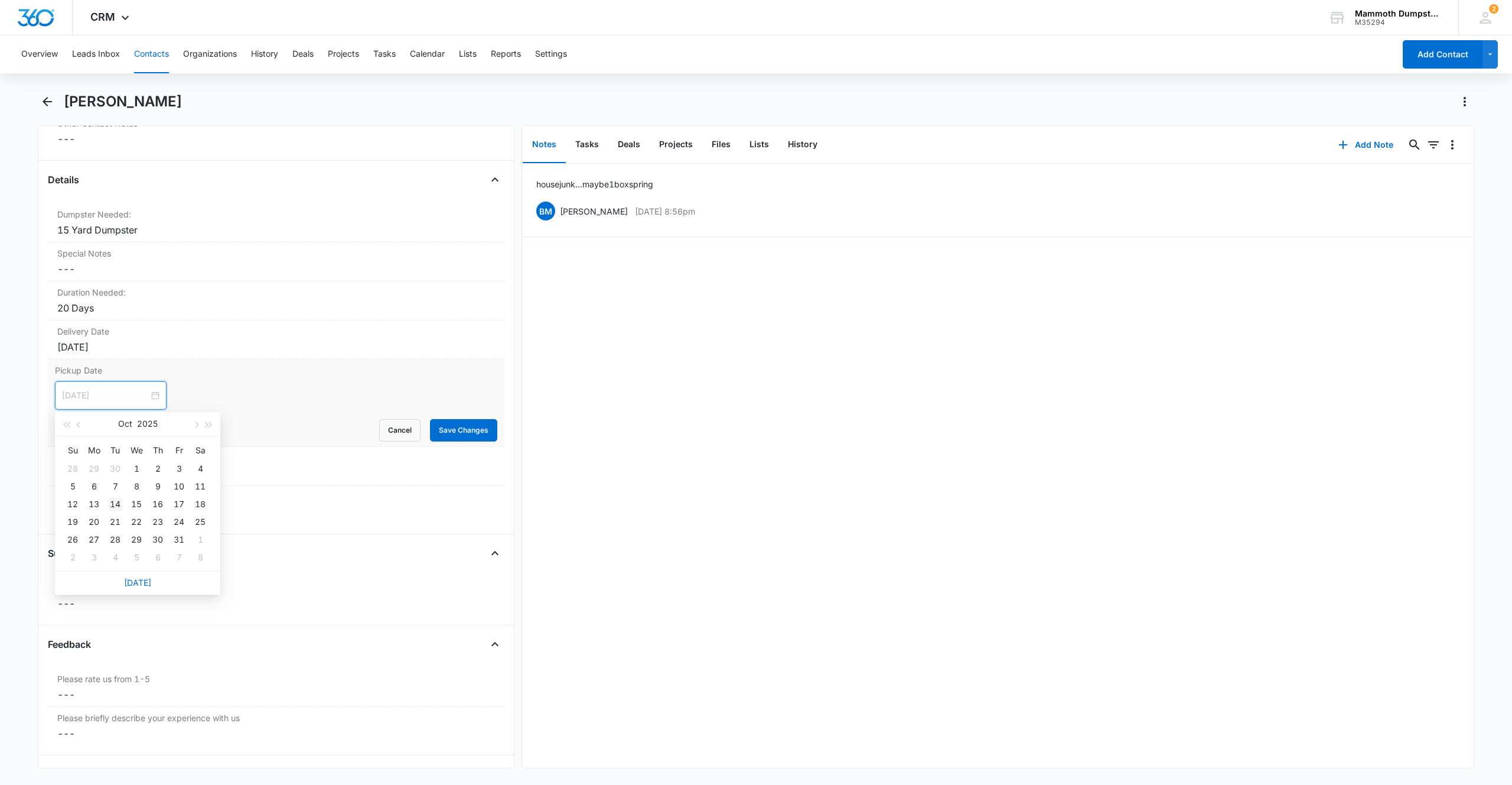
click at [120, 503] on div "14" at bounding box center [115, 504] width 14 height 14
click at [68, 396] on input "[DATE]" at bounding box center [105, 395] width 87 height 13
type input "[DATE]"
click at [116, 508] on div "14" at bounding box center [115, 504] width 14 height 14
click at [471, 427] on button "Save Changes" at bounding box center [464, 430] width 67 height 22
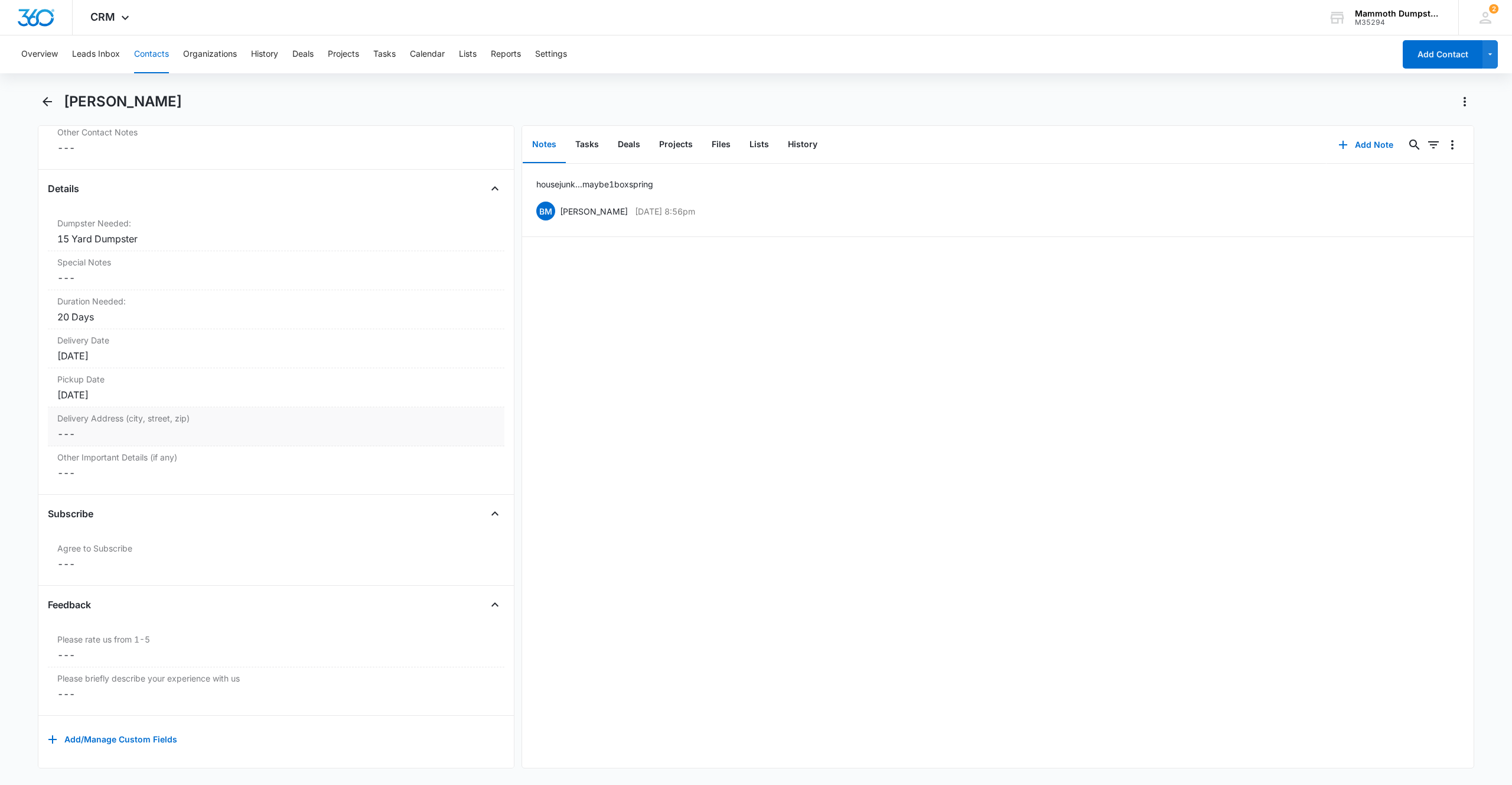
click at [93, 428] on dd "Cancel Save Changes ---" at bounding box center [275, 433] width 437 height 14
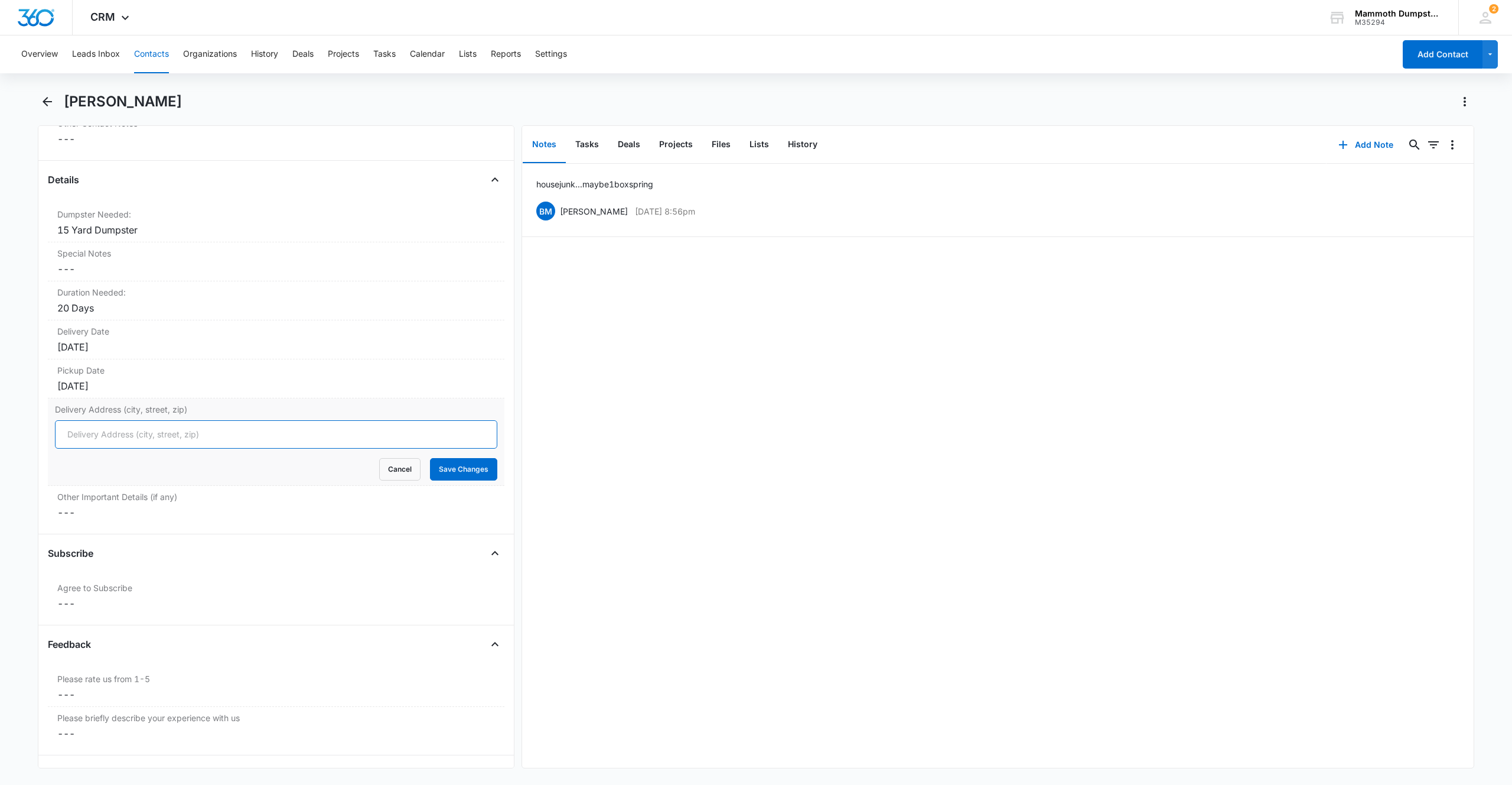
click at [147, 432] on input "Delivery Address (city, street, zip)" at bounding box center [276, 434] width 442 height 29
paste input "[STREET_ADDRESS]"
type input "[STREET_ADDRESS]"
click at [443, 467] on button "Save Changes" at bounding box center [464, 469] width 67 height 22
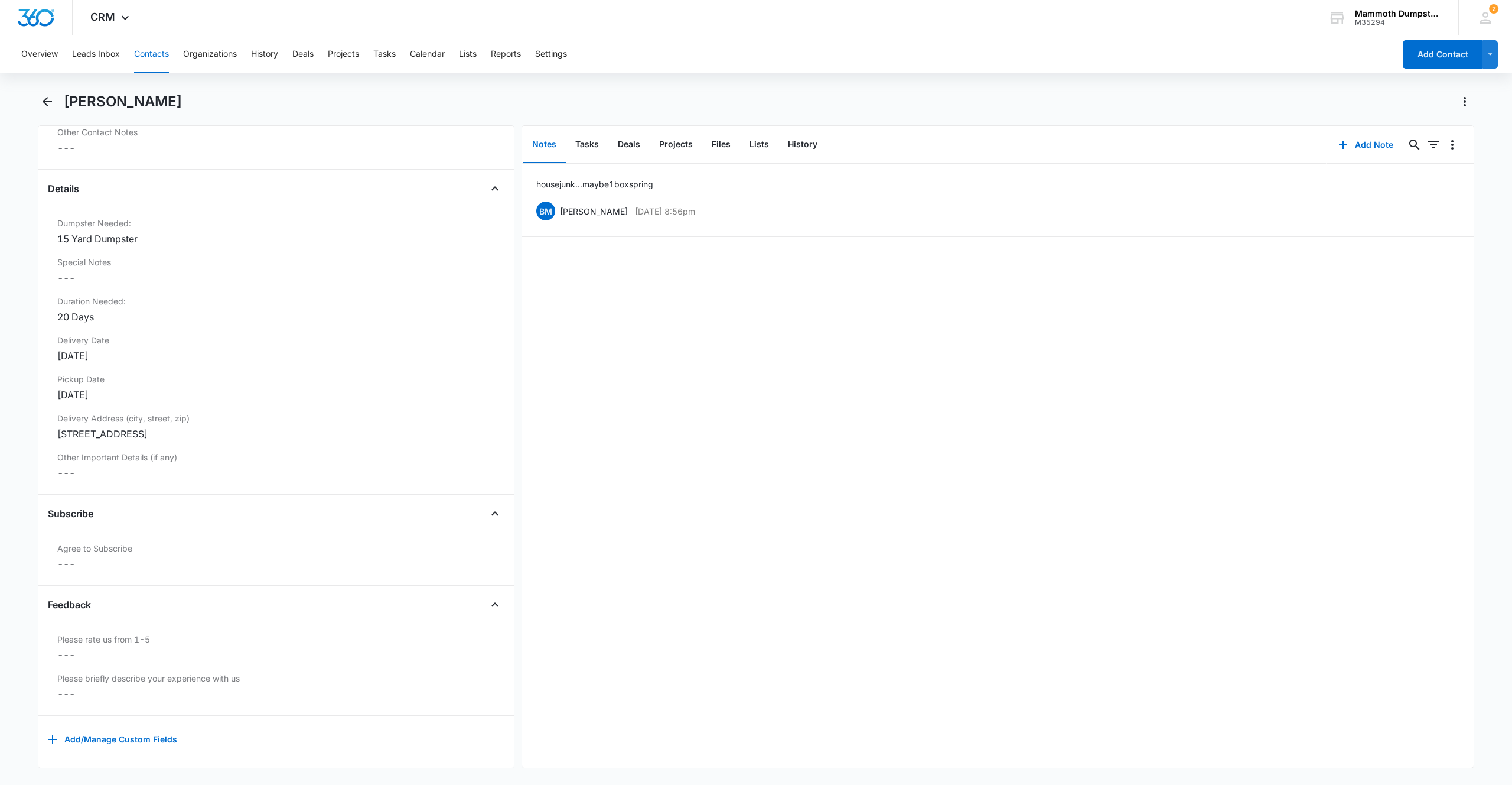
drag, startPoint x: 198, startPoint y: 98, endPoint x: 72, endPoint y: 88, distance: 126.4
click at [72, 88] on div "Overview Leads Inbox Contacts Organizations History Deals Projects Tasks Calend…" at bounding box center [756, 409] width 1512 height 747
copy h1 "[PERSON_NAME]"
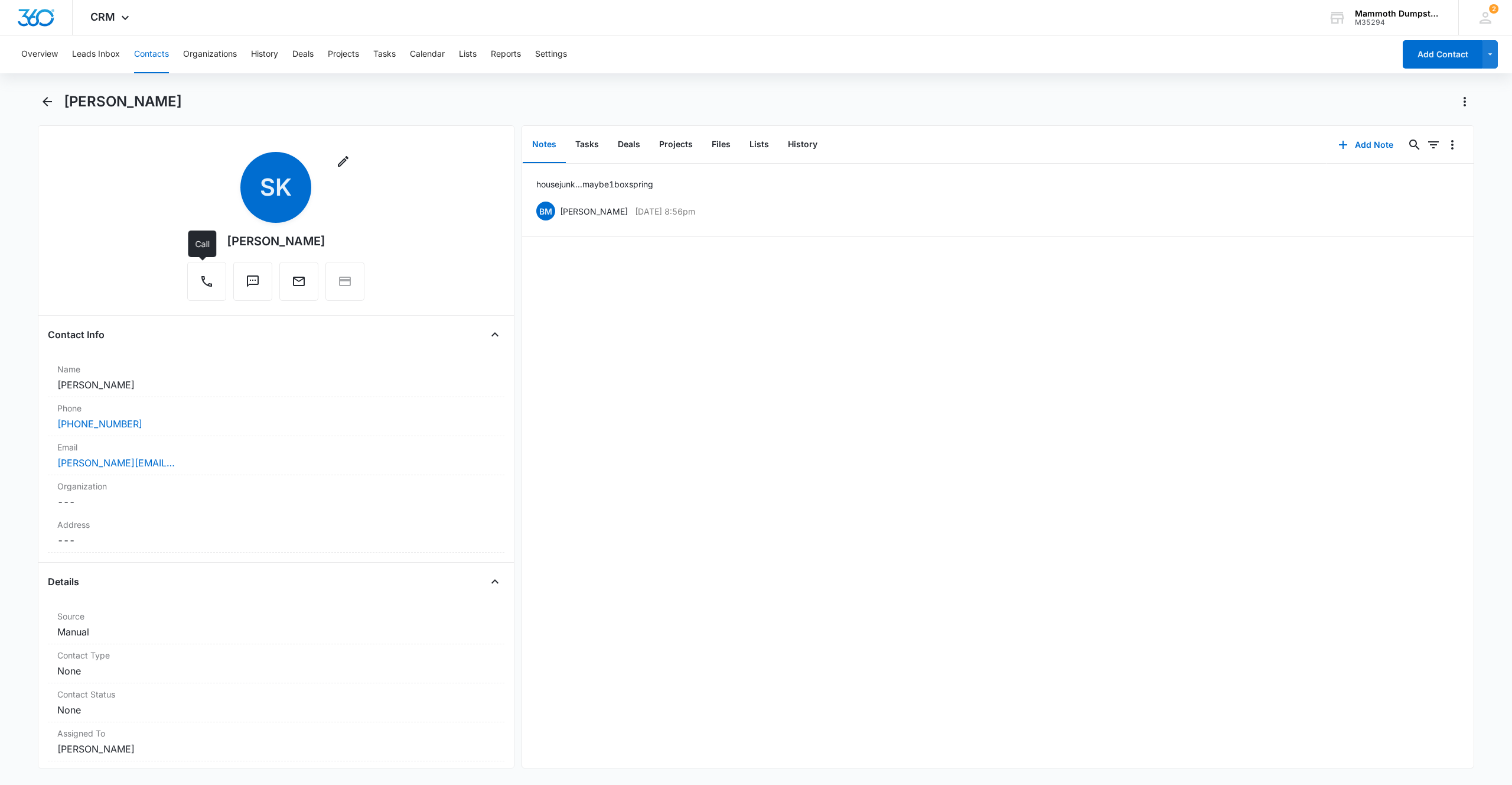
scroll to position [4, 0]
click at [190, 459] on div "[PERSON_NAME][EMAIL_ADDRESS][PERSON_NAME][DOMAIN_NAME]" at bounding box center [275, 459] width 437 height 14
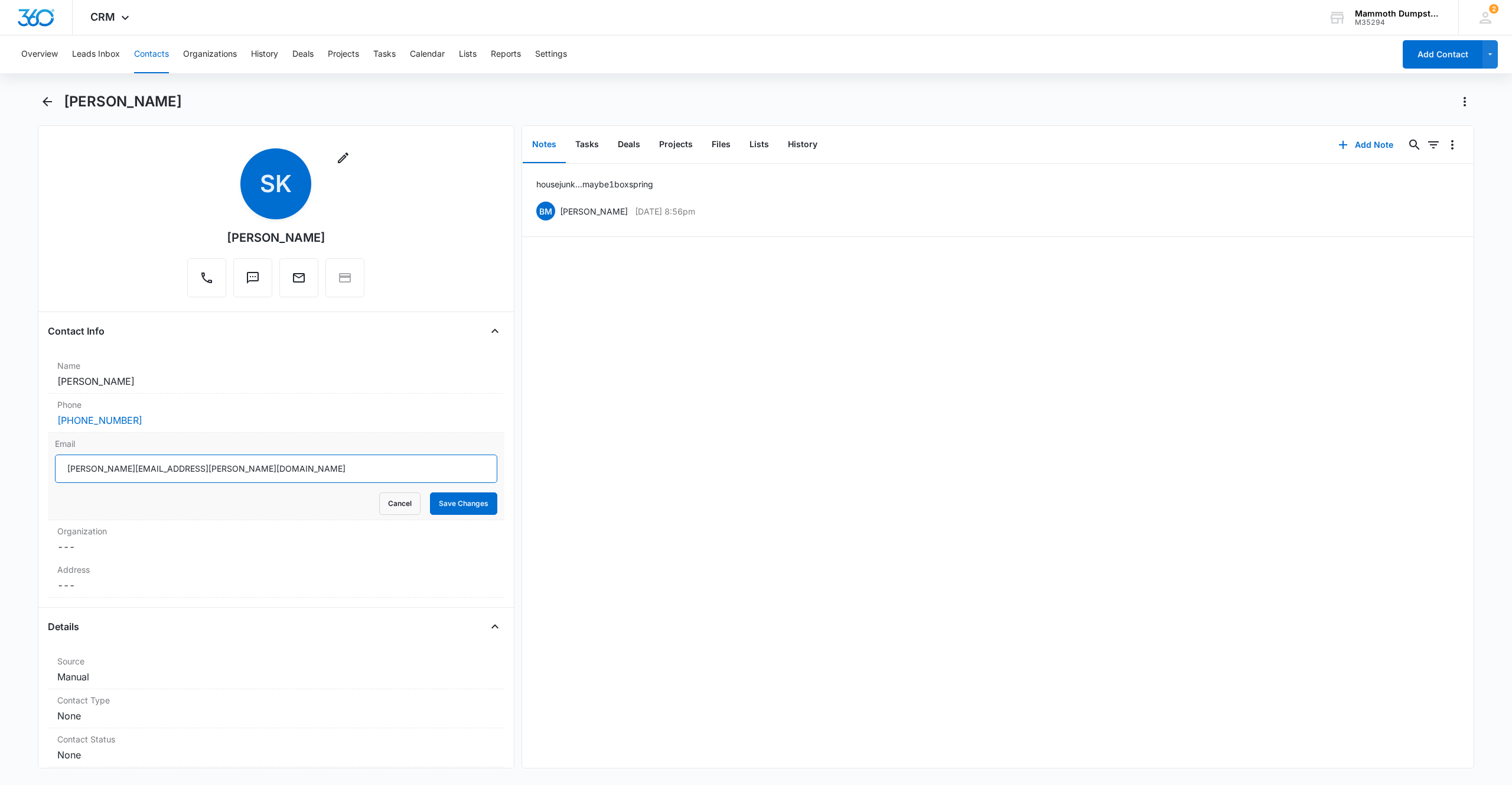
click at [0, 467] on main "[PERSON_NAME] Remove SK [PERSON_NAME] Contact Info Name Cancel Save Changes [PE…" at bounding box center [756, 437] width 1512 height 690
click at [459, 511] on button "Save Changes" at bounding box center [464, 503] width 67 height 22
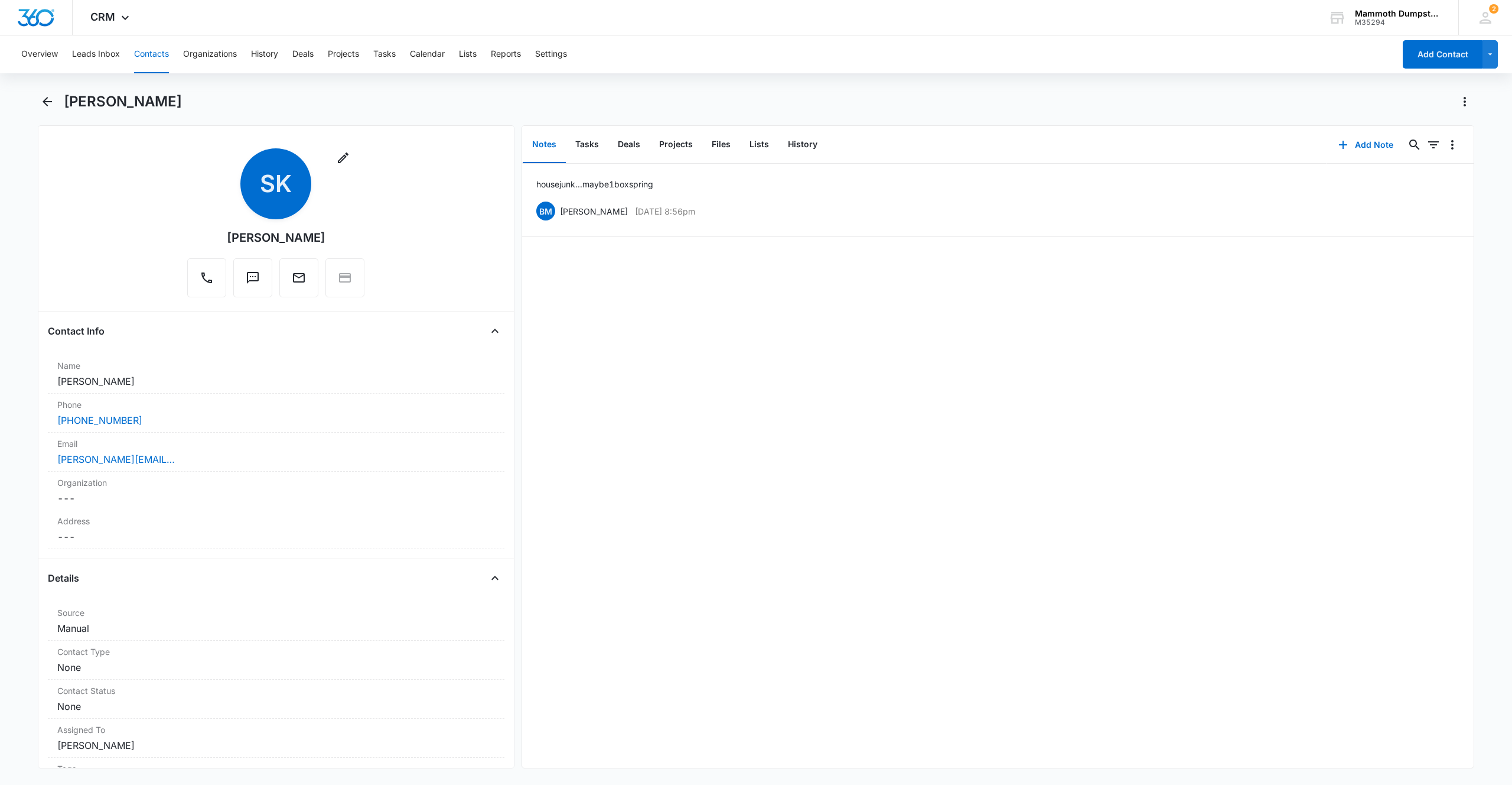
drag, startPoint x: 211, startPoint y: 101, endPoint x: 65, endPoint y: 78, distance: 147.8
click at [65, 78] on div "Overview Leads Inbox Contacts Organizations History Deals Projects Tasks Calend…" at bounding box center [756, 409] width 1512 height 747
copy h1 "[PERSON_NAME]"
click at [198, 411] on div "Phone Cancel Save Changes [PHONE_NUMBER]" at bounding box center [276, 413] width 457 height 39
drag, startPoint x: 186, startPoint y: 433, endPoint x: 0, endPoint y: 413, distance: 187.1
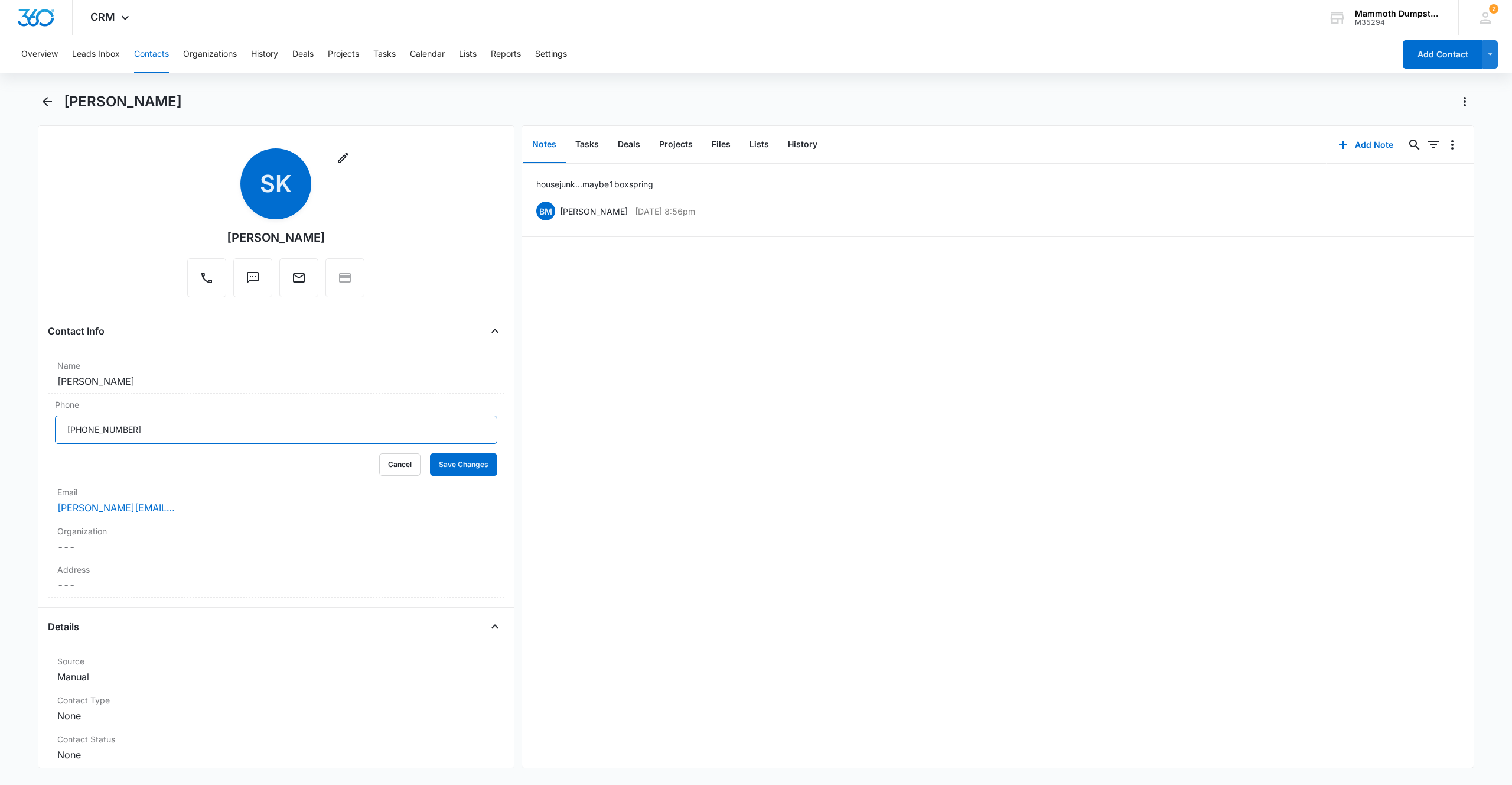
click at [0, 418] on main "[PERSON_NAME] Remove SK [PERSON_NAME] Contact Info Name Cancel Save Changes [PE…" at bounding box center [756, 437] width 1512 height 690
click at [471, 466] on button "Save Changes" at bounding box center [464, 464] width 67 height 22
